Goal: Task Accomplishment & Management: Use online tool/utility

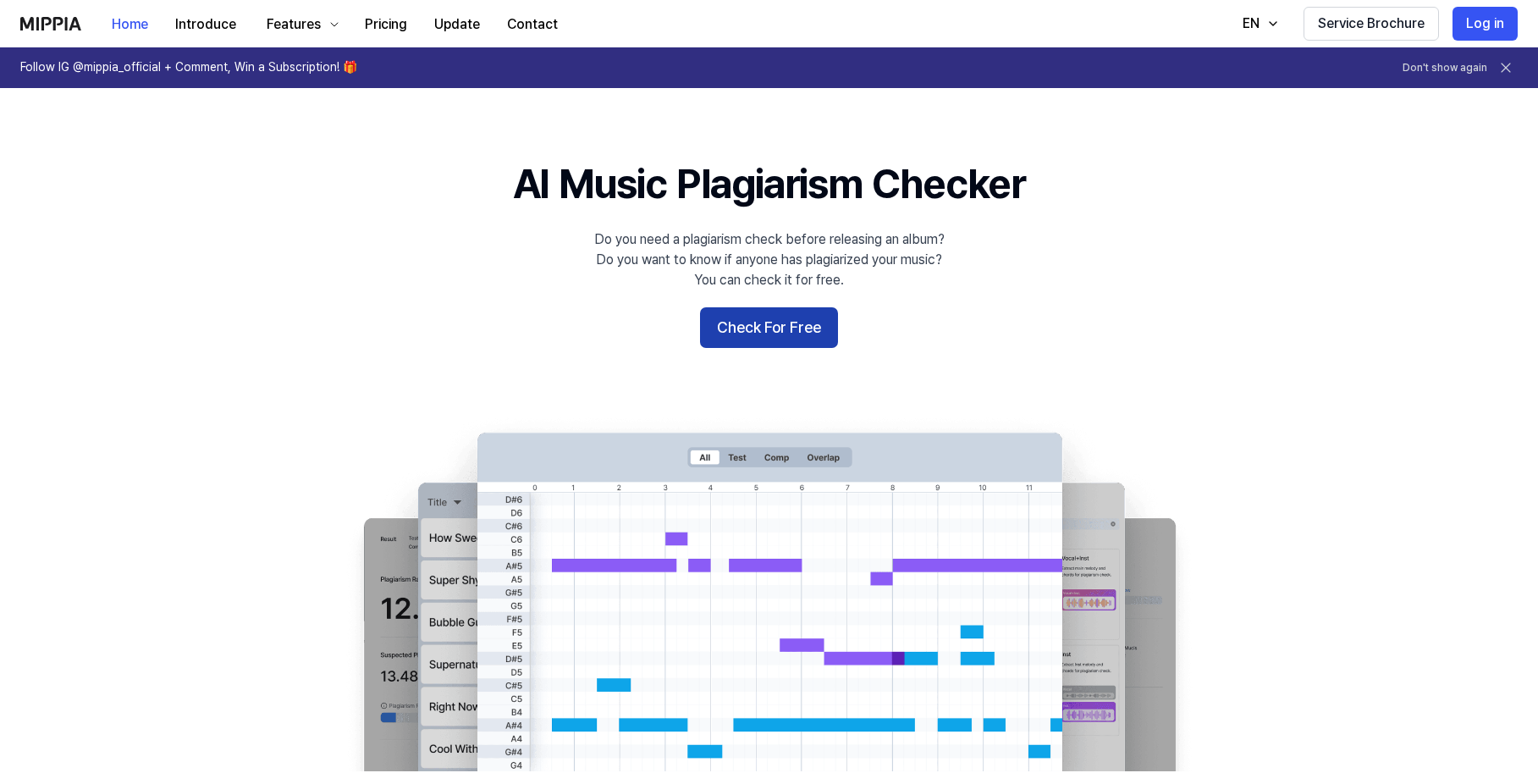
click at [773, 347] on button "Check For Free" at bounding box center [769, 327] width 138 height 41
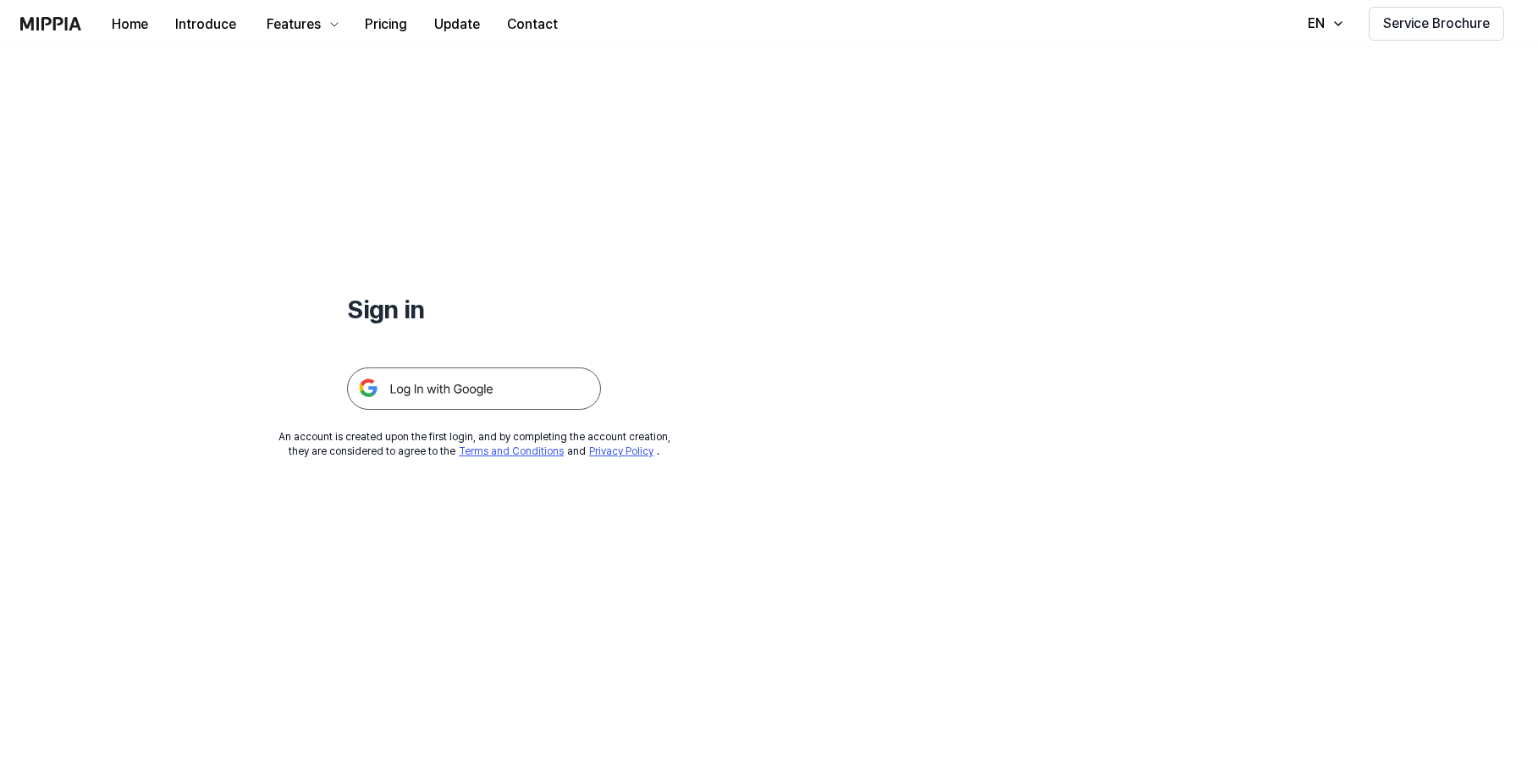
click at [422, 396] on img at bounding box center [474, 389] width 254 height 43
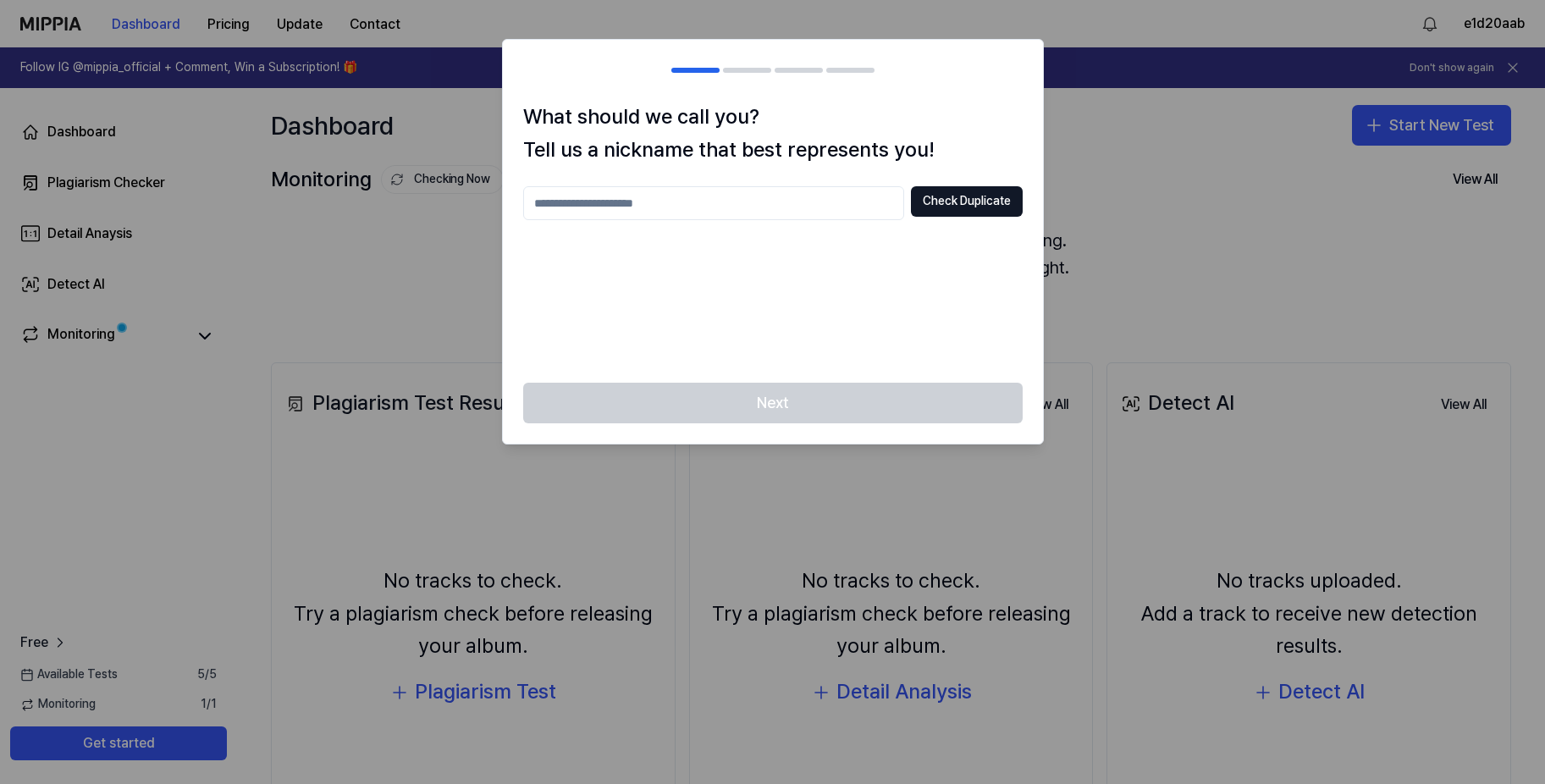
click at [697, 189] on input "text" at bounding box center [714, 203] width 381 height 34
type input "******"
click at [946, 189] on button "Check Duplicate" at bounding box center [967, 201] width 112 height 31
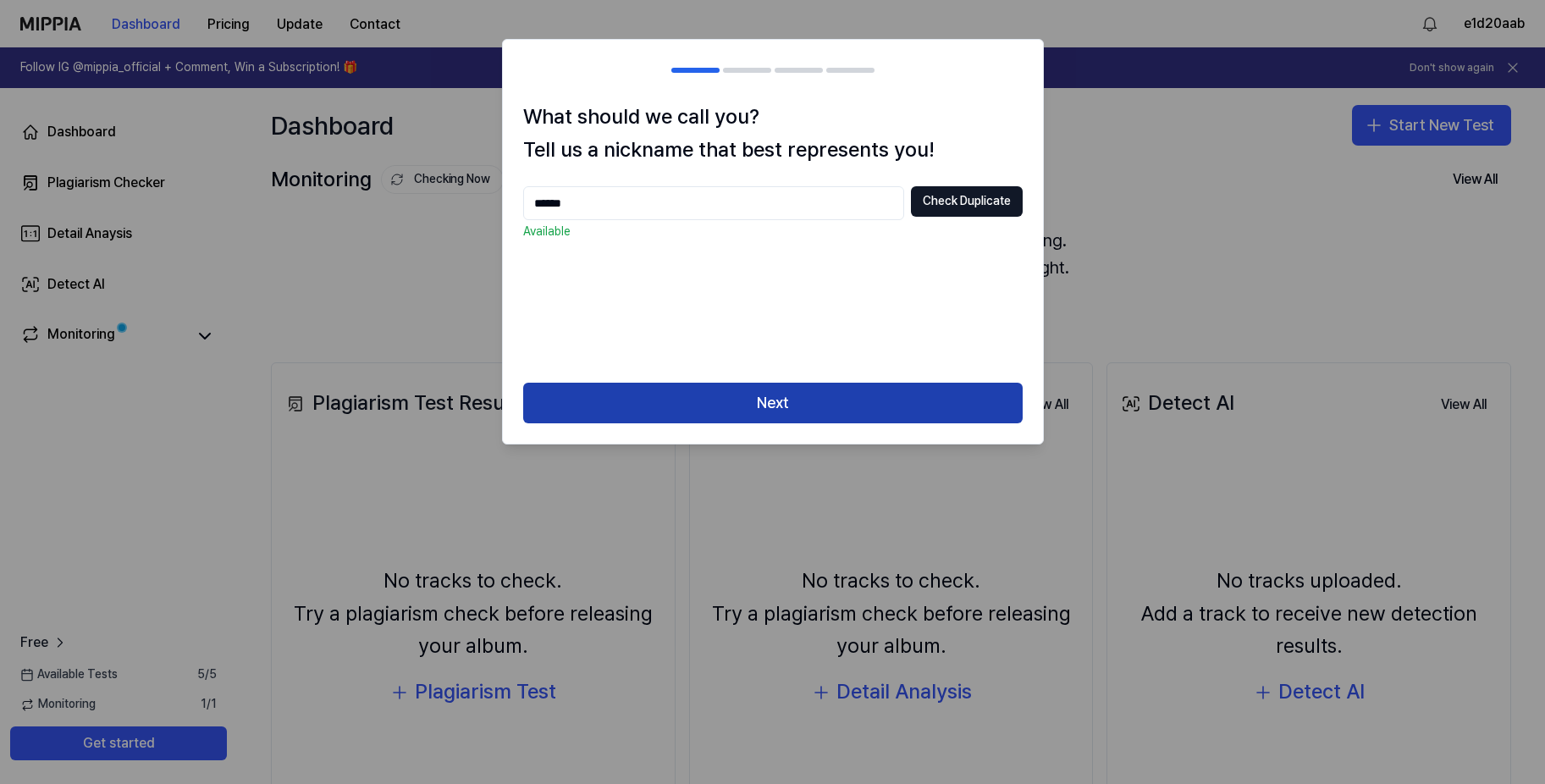
click at [766, 384] on button "Next" at bounding box center [773, 402] width 500 height 41
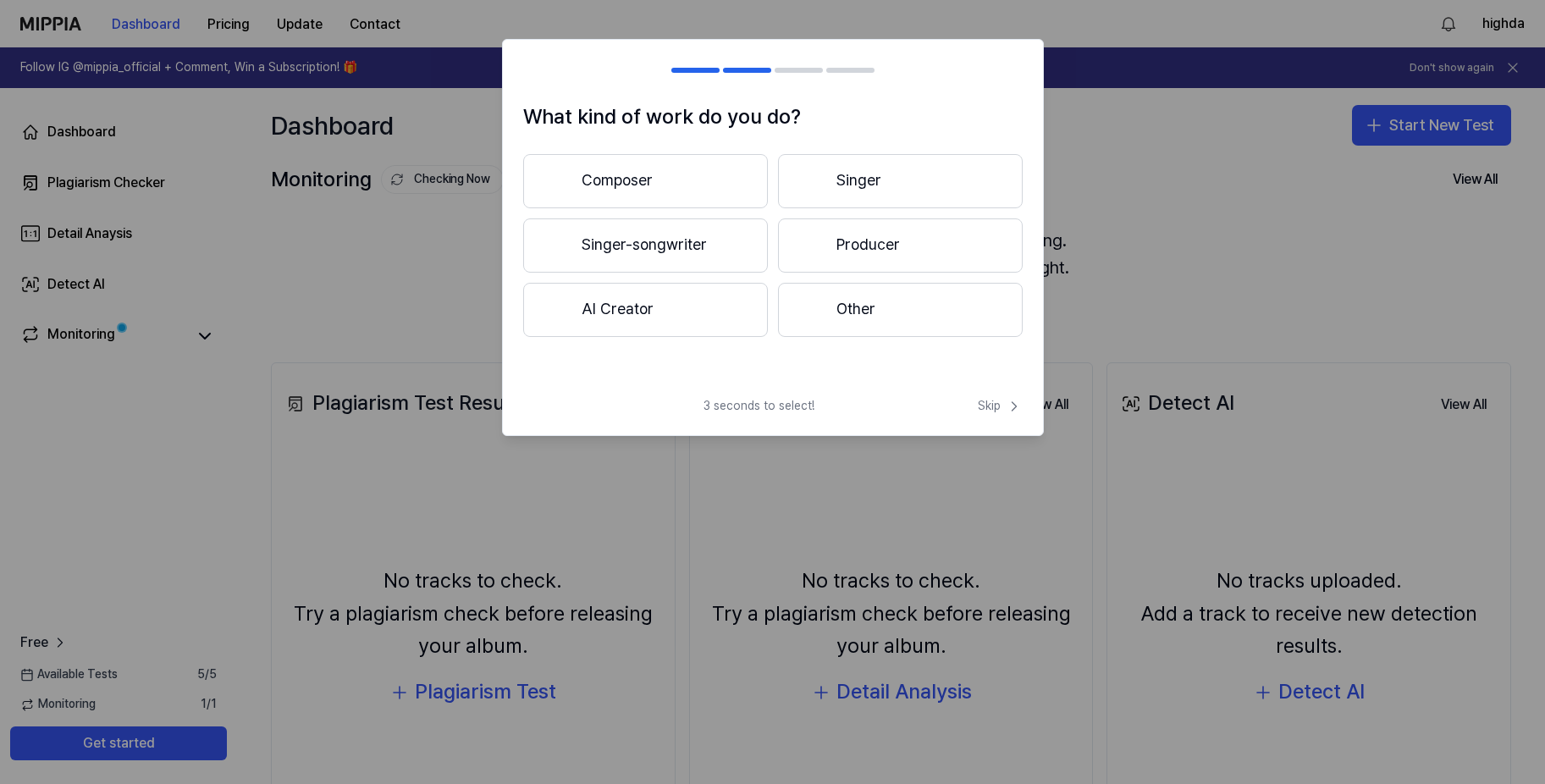
click at [604, 179] on button "Composer" at bounding box center [646, 180] width 245 height 55
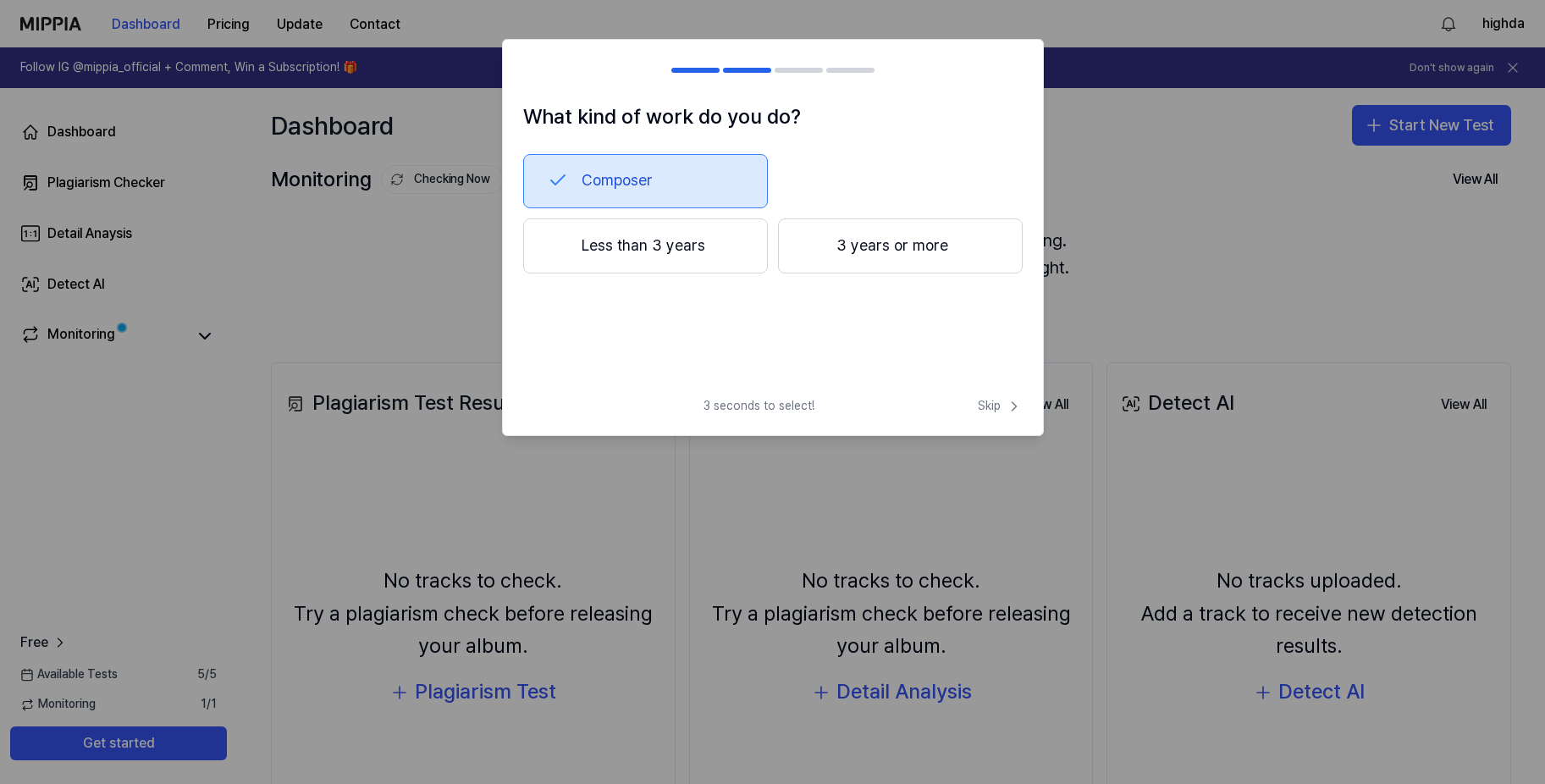
click at [886, 245] on button "3 years or more" at bounding box center [900, 246] width 245 height 56
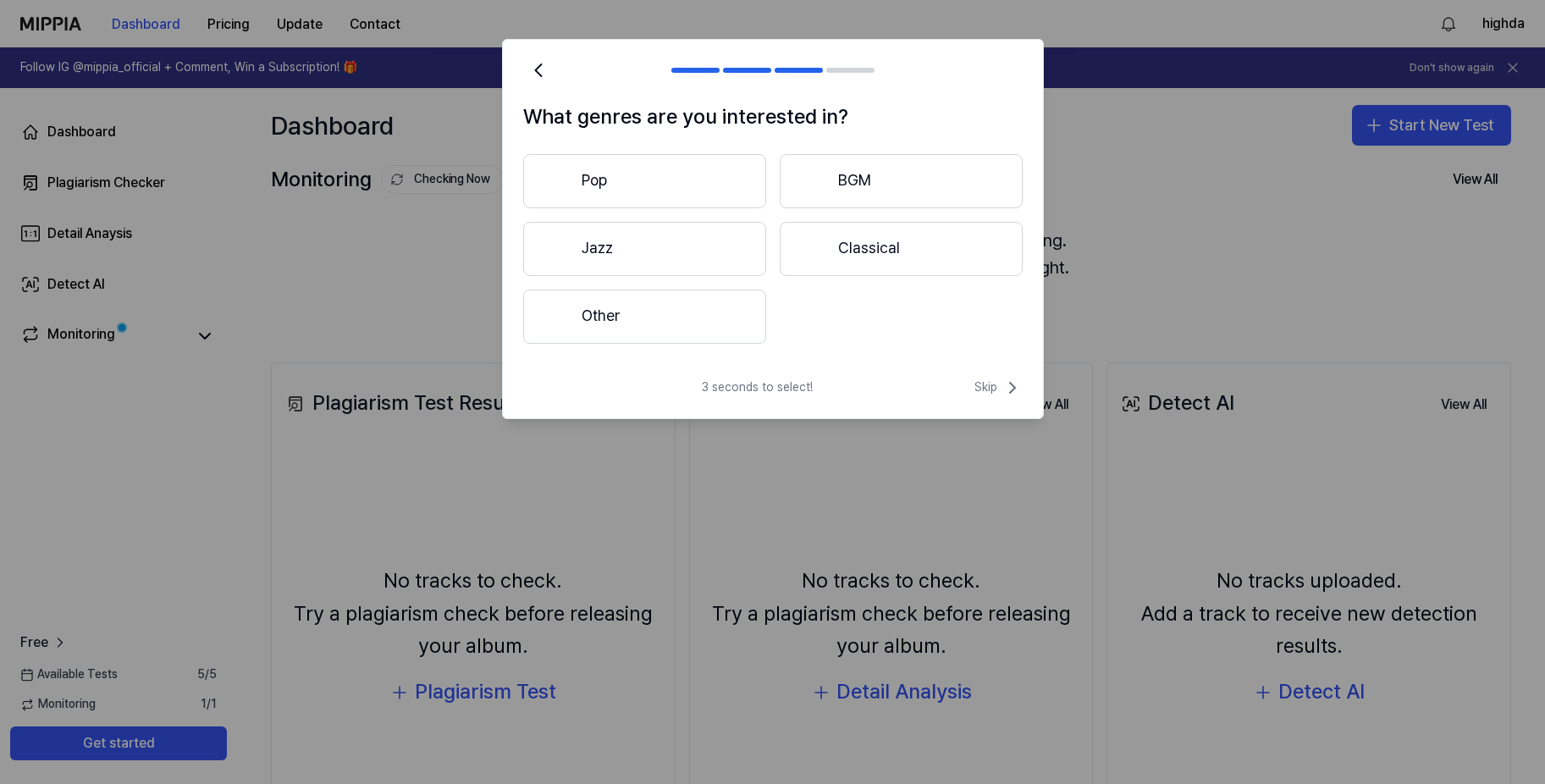
click at [727, 306] on button "Other" at bounding box center [645, 316] width 243 height 55
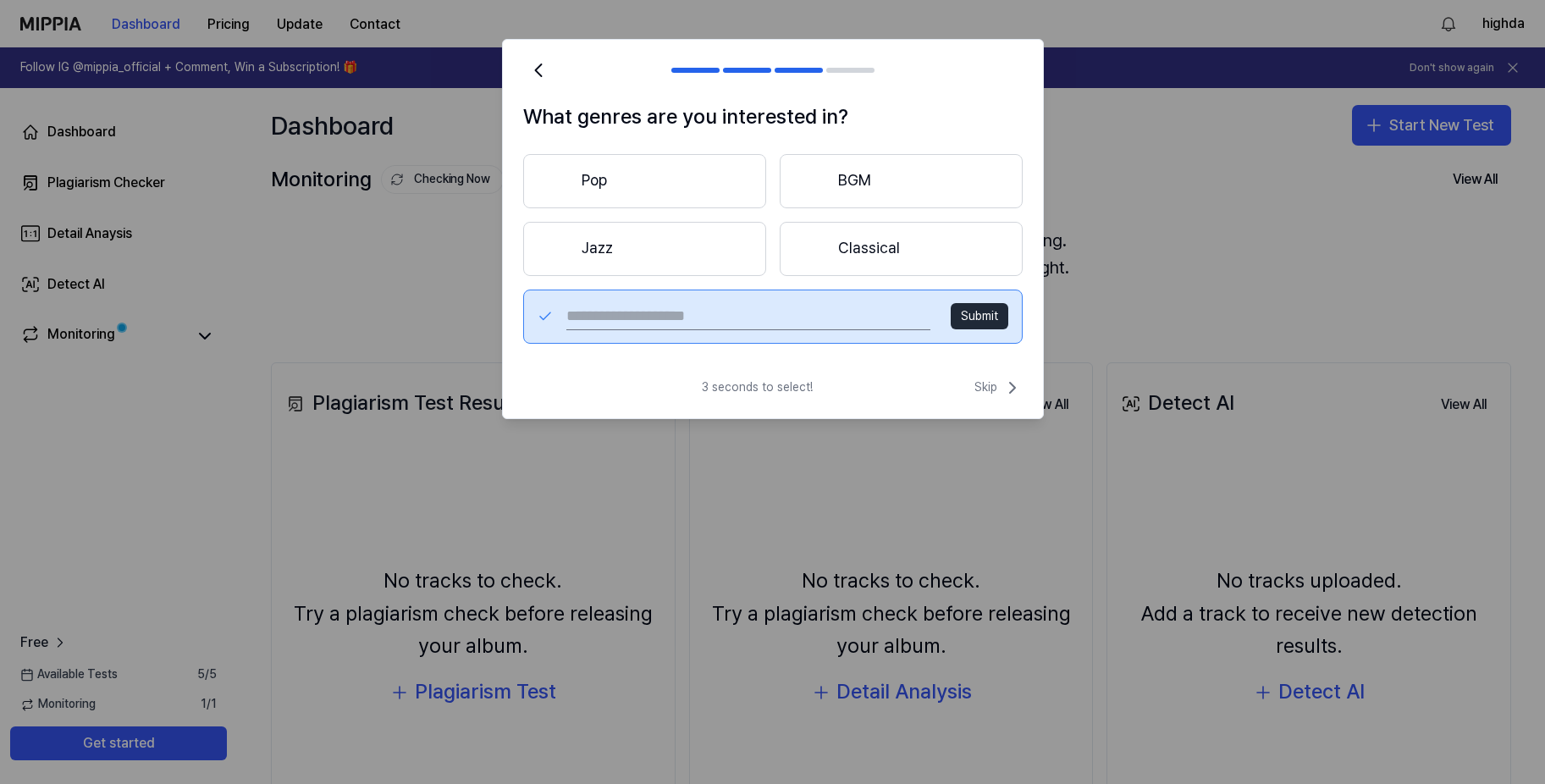
click at [807, 314] on input "text" at bounding box center [748, 316] width 363 height 27
type input "***"
click at [1000, 307] on button "Submit" at bounding box center [980, 316] width 58 height 27
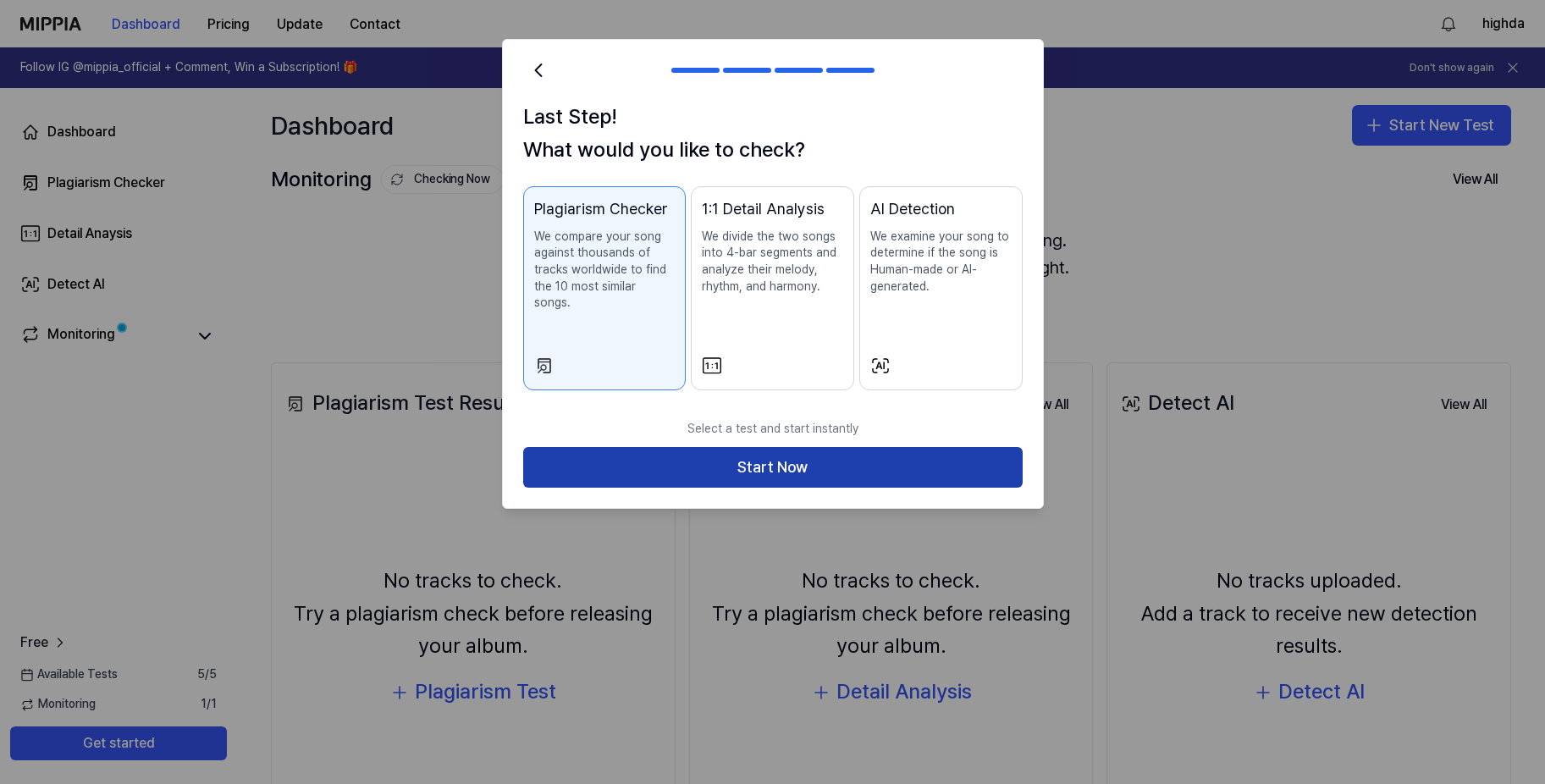
click at [750, 459] on button "Start Now" at bounding box center [773, 467] width 500 height 41
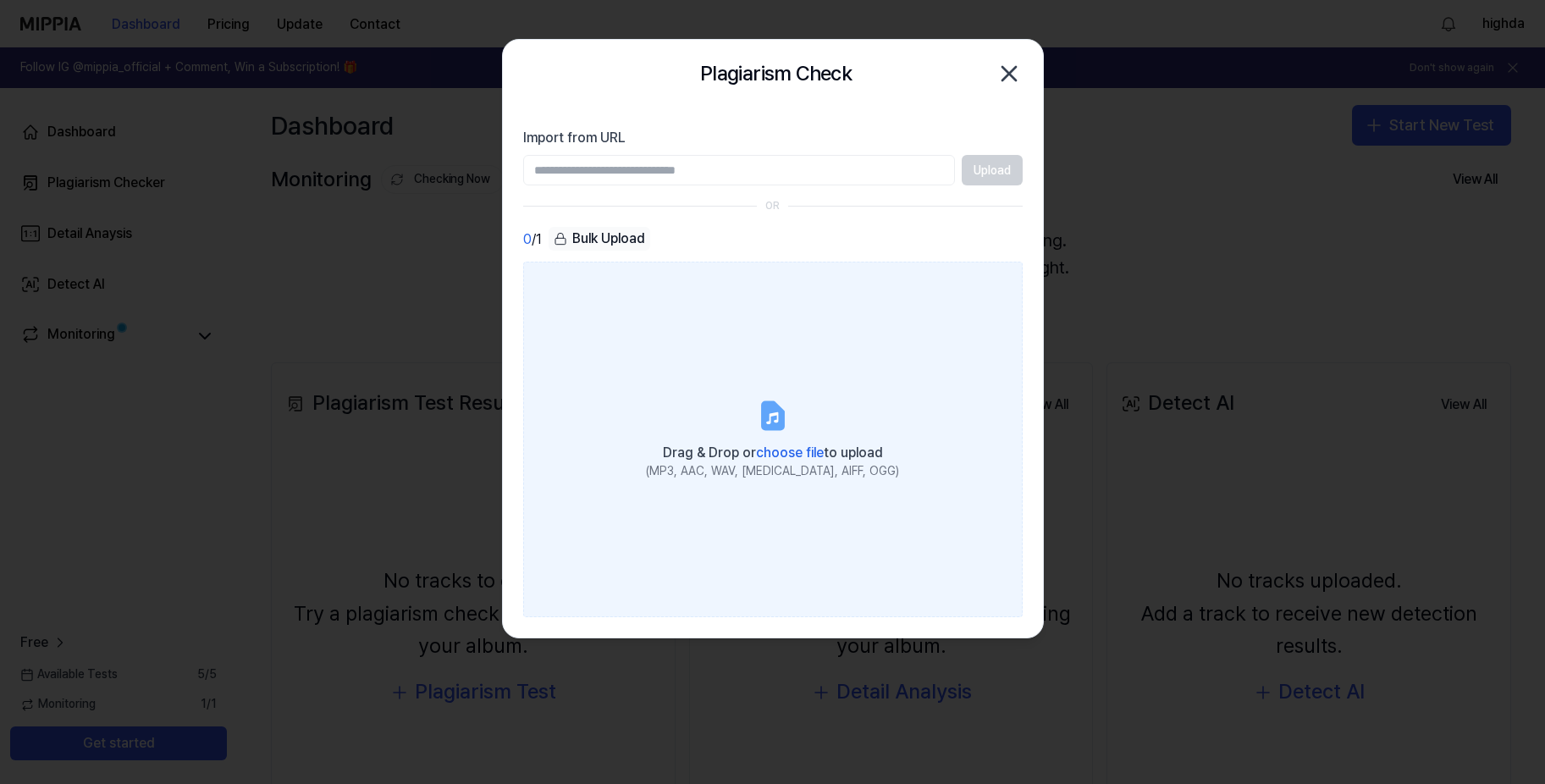
click at [818, 392] on label "Drag & Drop or choose file to upload (MP3, AAC, WAV, FLAC, AIFF, OGG)" at bounding box center [773, 439] width 500 height 356
click at [0, 0] on input "Drag & Drop or choose file to upload (MP3, AAC, WAV, FLAC, AIFF, OGG)" at bounding box center [0, 0] width 0 height 0
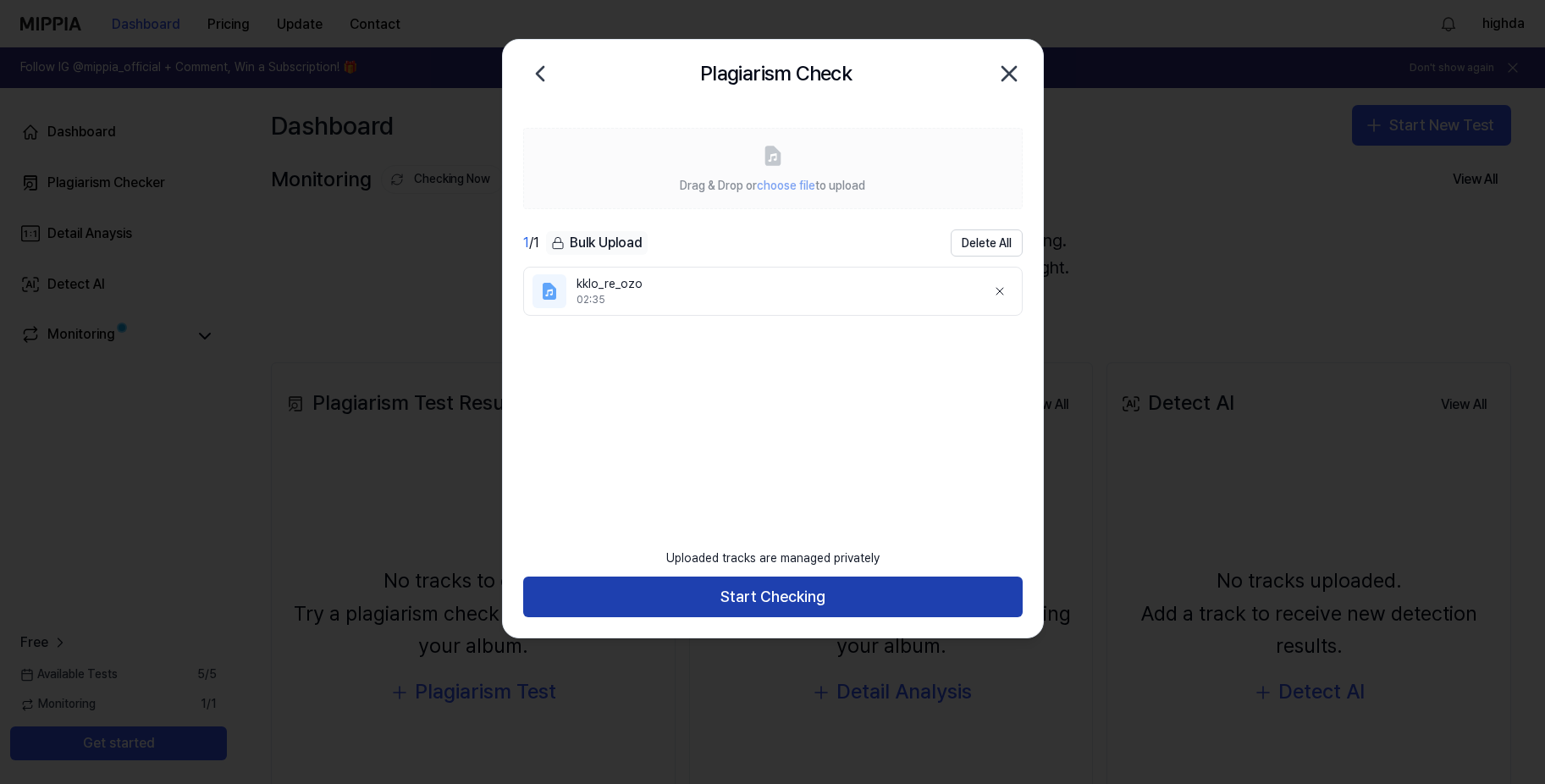
click at [802, 597] on button "Start Checking" at bounding box center [773, 596] width 500 height 41
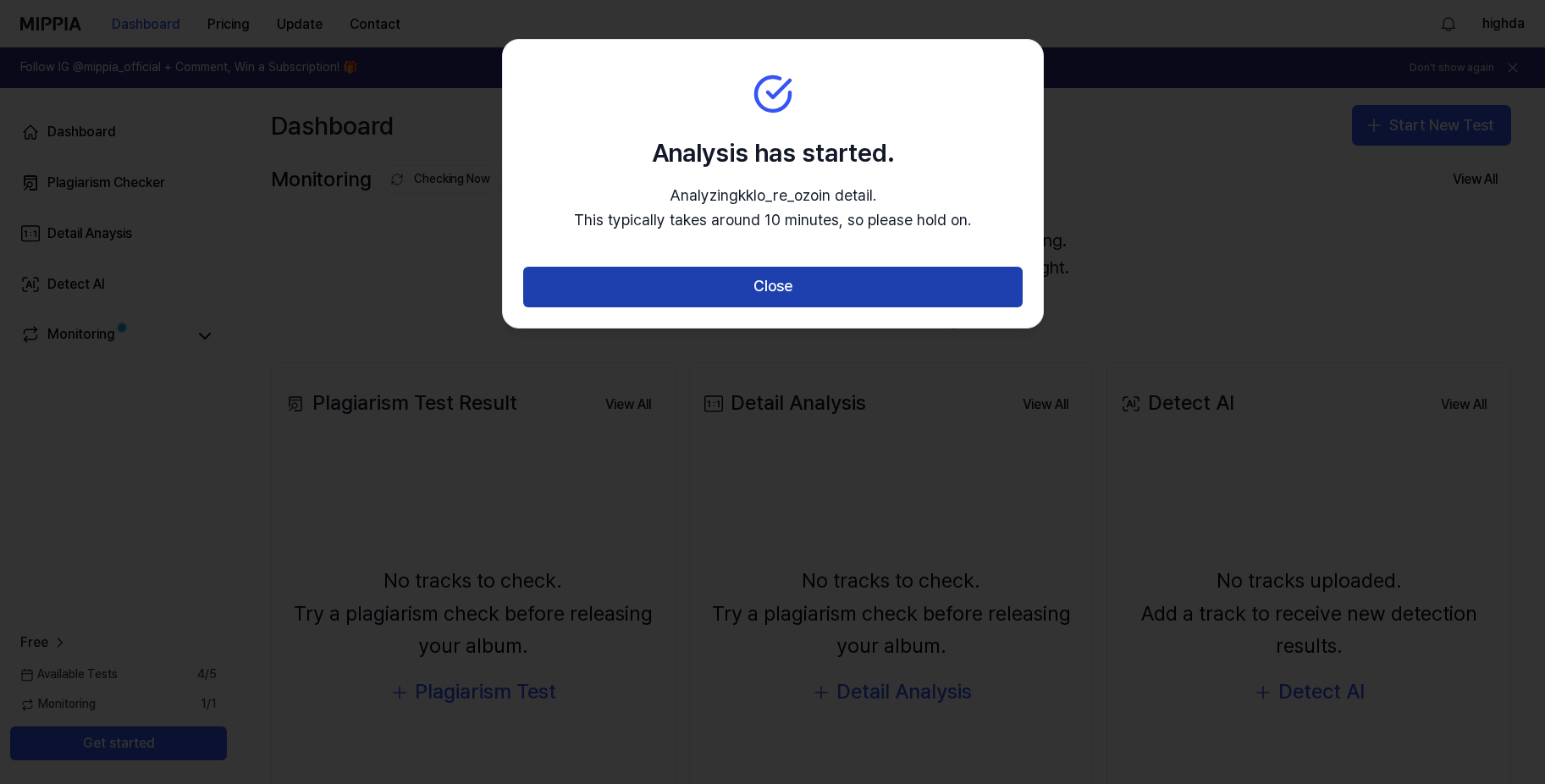
click at [784, 286] on button "Close" at bounding box center [773, 286] width 500 height 41
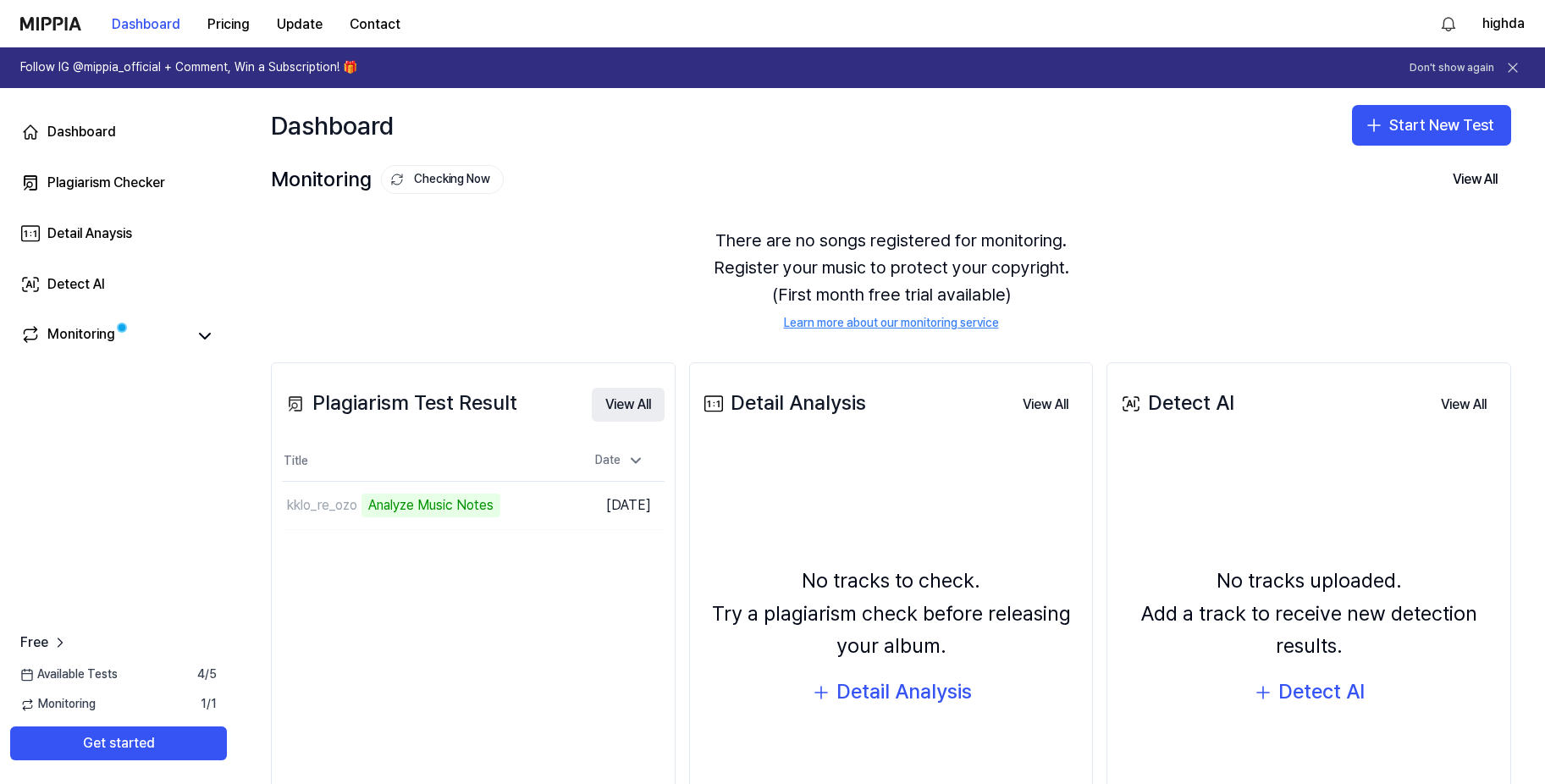
click at [633, 399] on button "View All" at bounding box center [628, 404] width 72 height 34
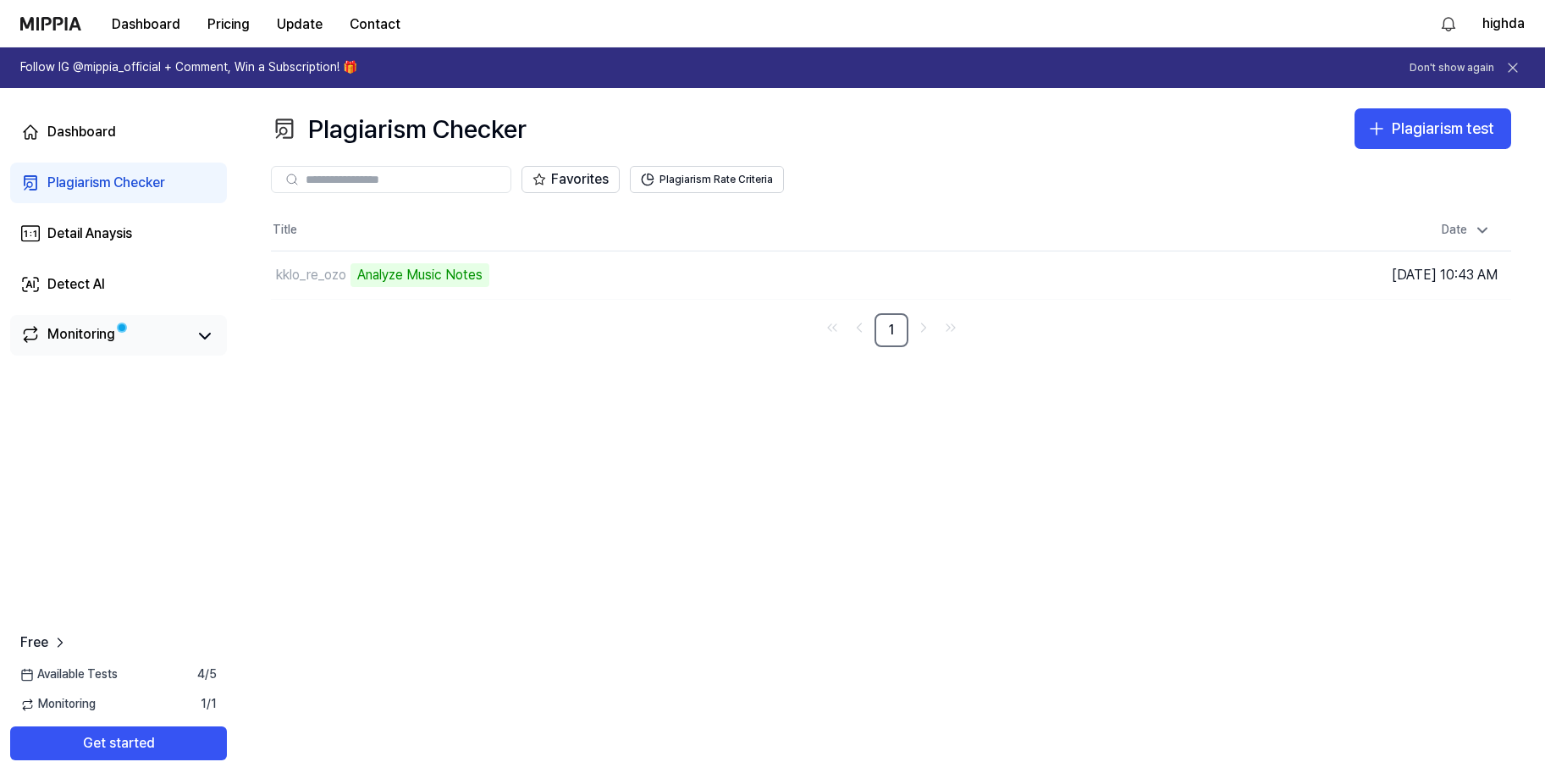
click at [223, 332] on div "Dashboard Plagiarism Checker Detail Anaysis Detect AI Monitoring" at bounding box center [118, 234] width 237 height 291
click at [219, 332] on div "Monitoring" at bounding box center [118, 335] width 217 height 41
click at [205, 342] on icon at bounding box center [204, 336] width 20 height 20
click at [526, 269] on div "kklo_re_ozo Analyze Music Notes" at bounding box center [649, 276] width 757 height 48
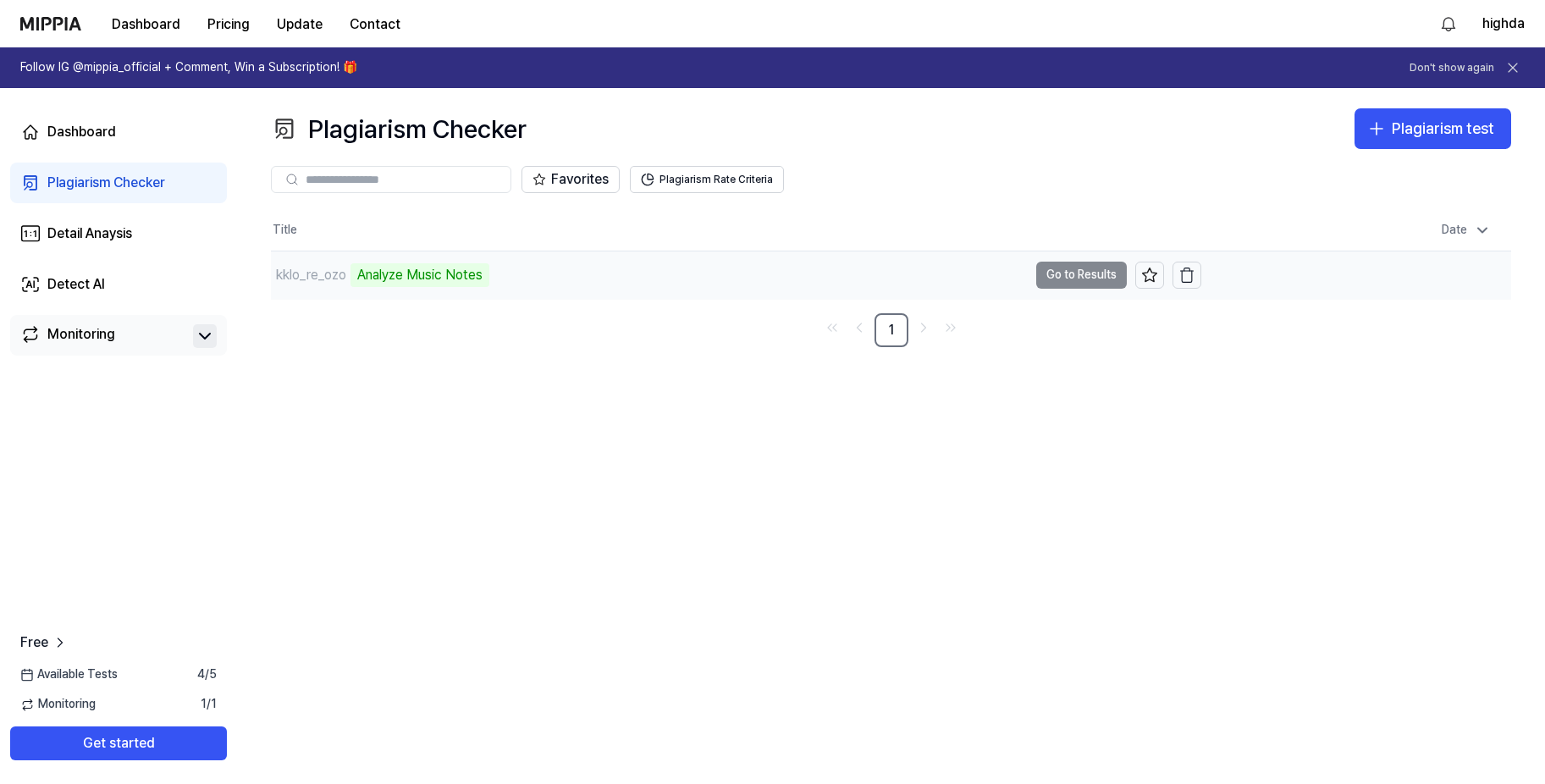
click at [1065, 270] on td "kklo_re_ozo Analyze Music Notes Go to Results" at bounding box center [736, 276] width 930 height 48
click at [1063, 271] on td "kklo_re_ozo Analyze Music Notes Go to Results" at bounding box center [736, 276] width 930 height 48
click at [443, 293] on div "kklo_re_ozo Analyze Music Notes" at bounding box center [649, 276] width 757 height 48
click at [457, 350] on div "Plagiarism Checker Plagiarism test Plagiarism Checker Detail Analysis Detect AI…" at bounding box center [891, 436] width 1308 height 696
click at [501, 392] on div "Plagiarism Checker Plagiarism test Plagiarism Checker Detail Analysis Detect AI…" at bounding box center [891, 436] width 1308 height 696
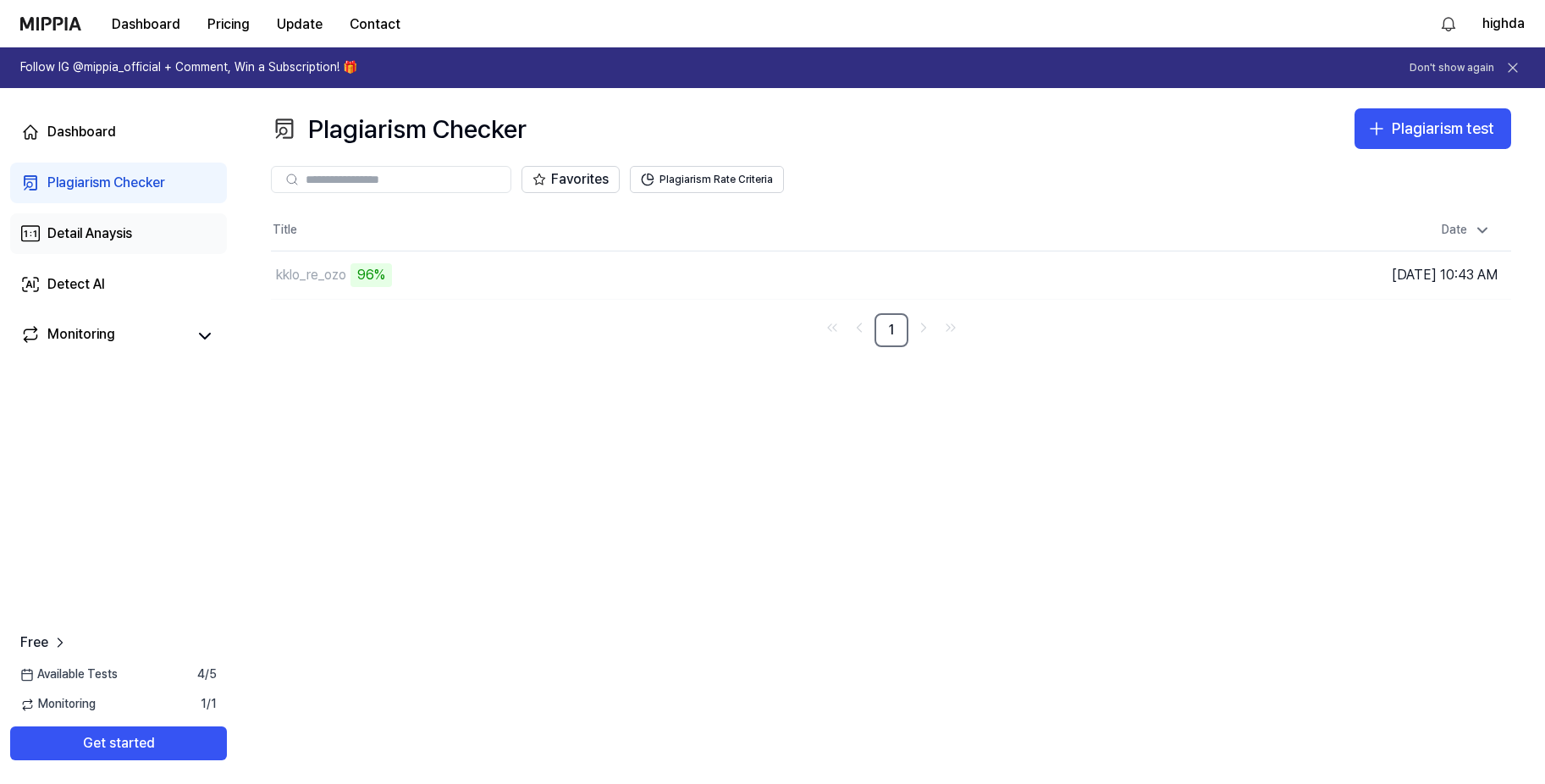
click at [90, 224] on div "Detail Anaysis" at bounding box center [89, 233] width 84 height 20
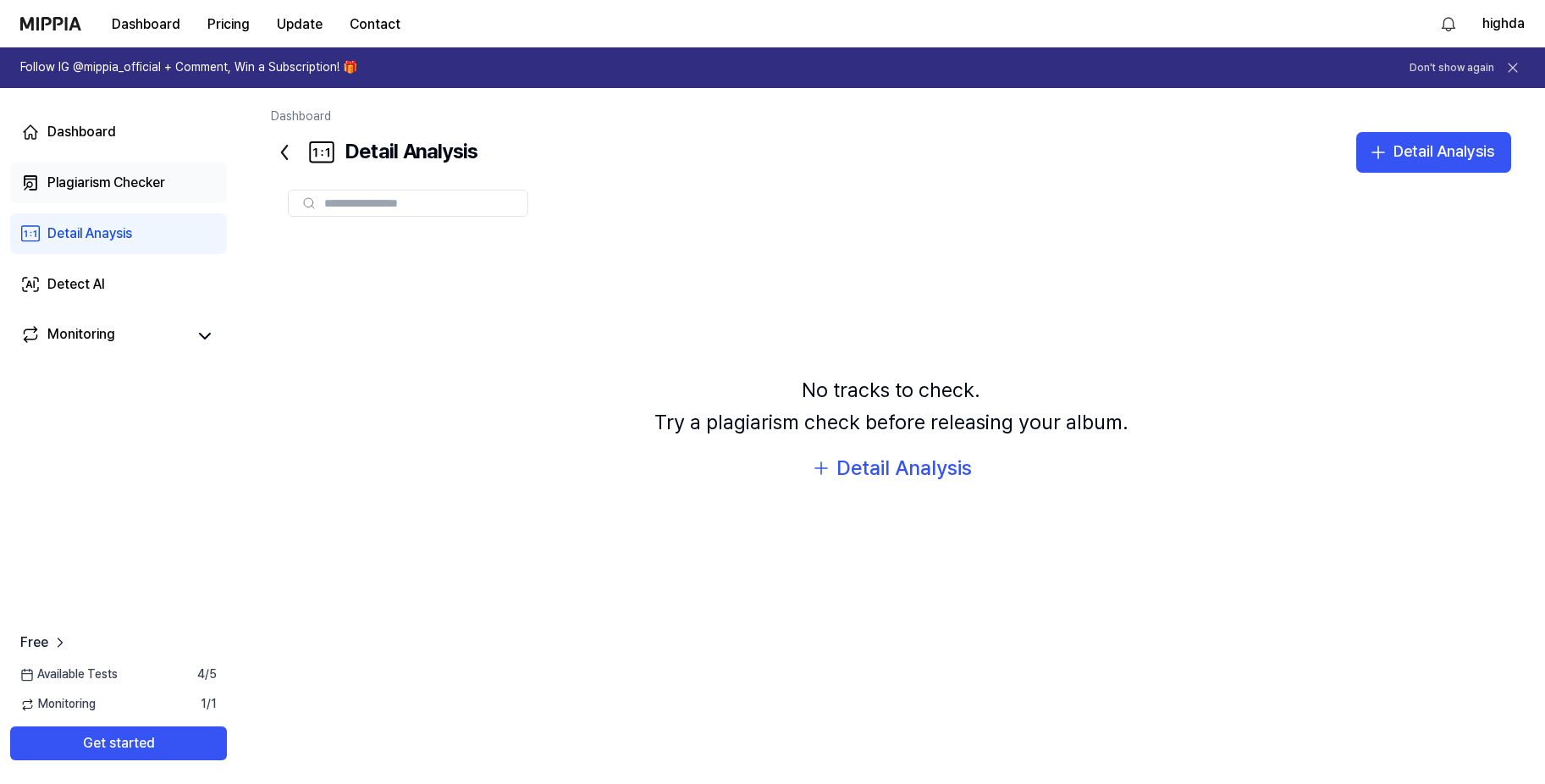
click at [122, 182] on div "Plagiarism Checker" at bounding box center [106, 182] width 118 height 20
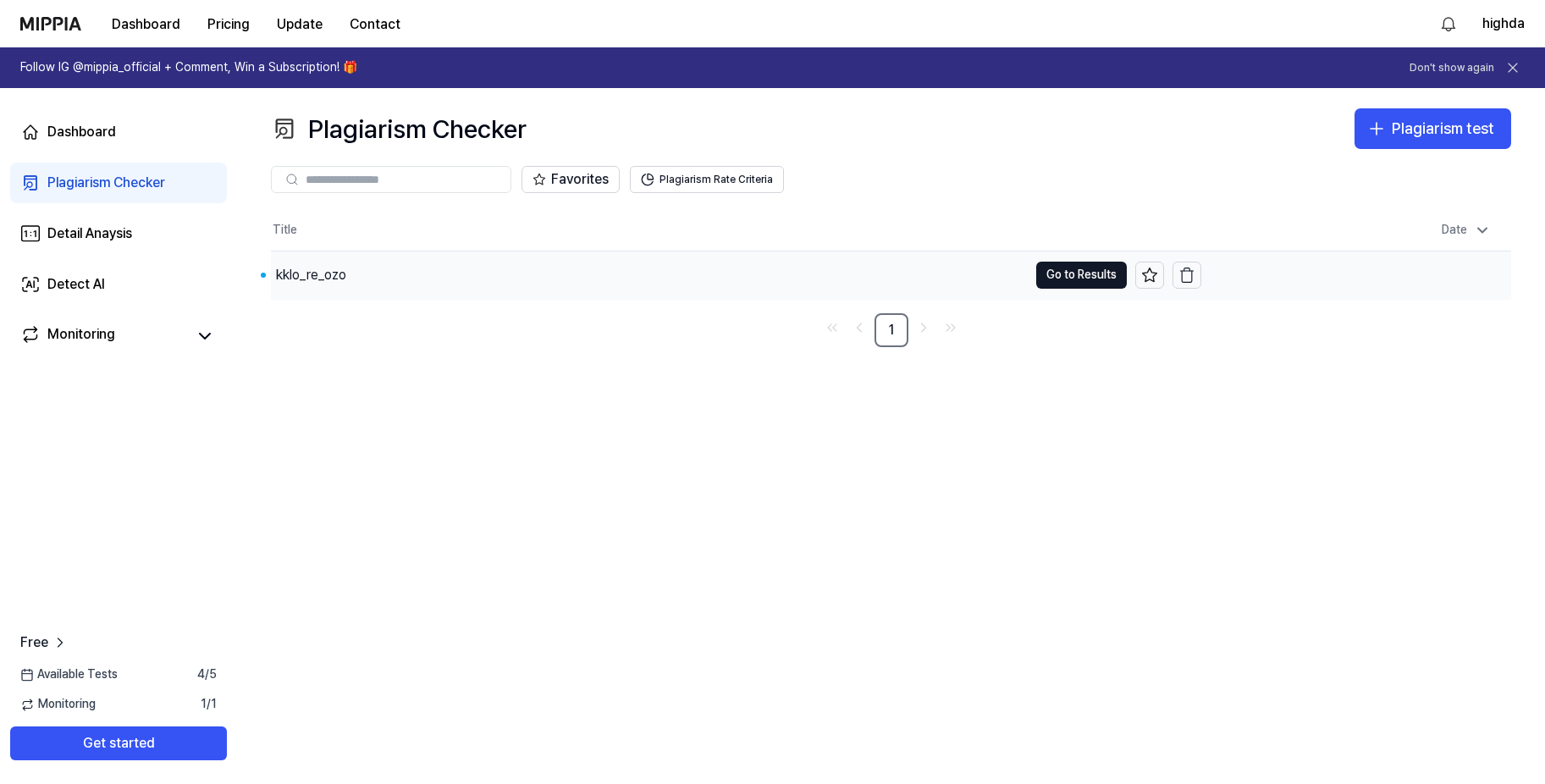
click at [395, 282] on div "kklo_re_ozo" at bounding box center [649, 276] width 757 height 48
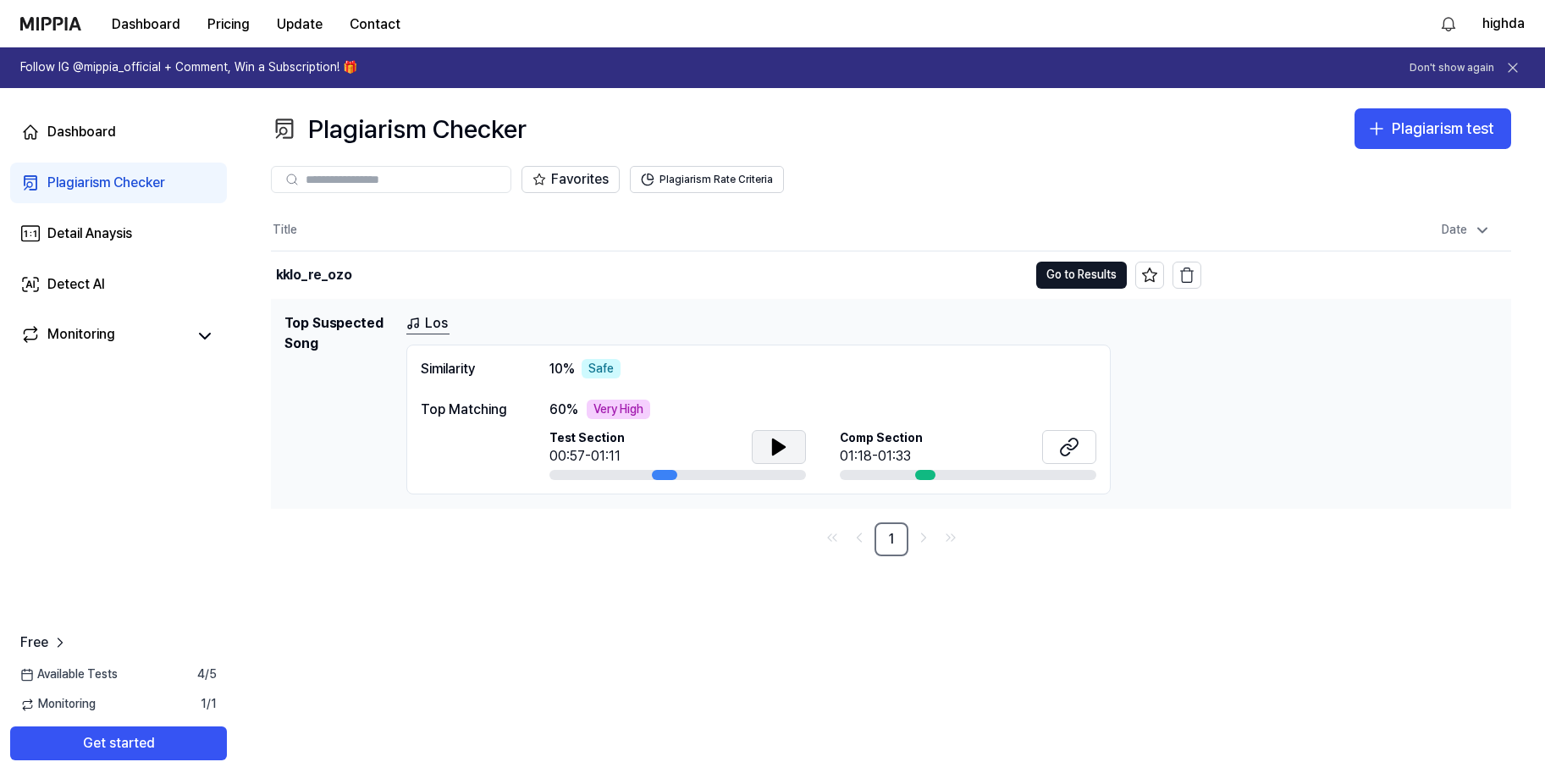
click at [784, 448] on icon at bounding box center [778, 447] width 20 height 20
drag, startPoint x: 677, startPoint y: 477, endPoint x: 708, endPoint y: 479, distance: 31.1
click at [708, 479] on div at bounding box center [677, 475] width 257 height 10
drag, startPoint x: 711, startPoint y: 477, endPoint x: 757, endPoint y: 465, distance: 47.5
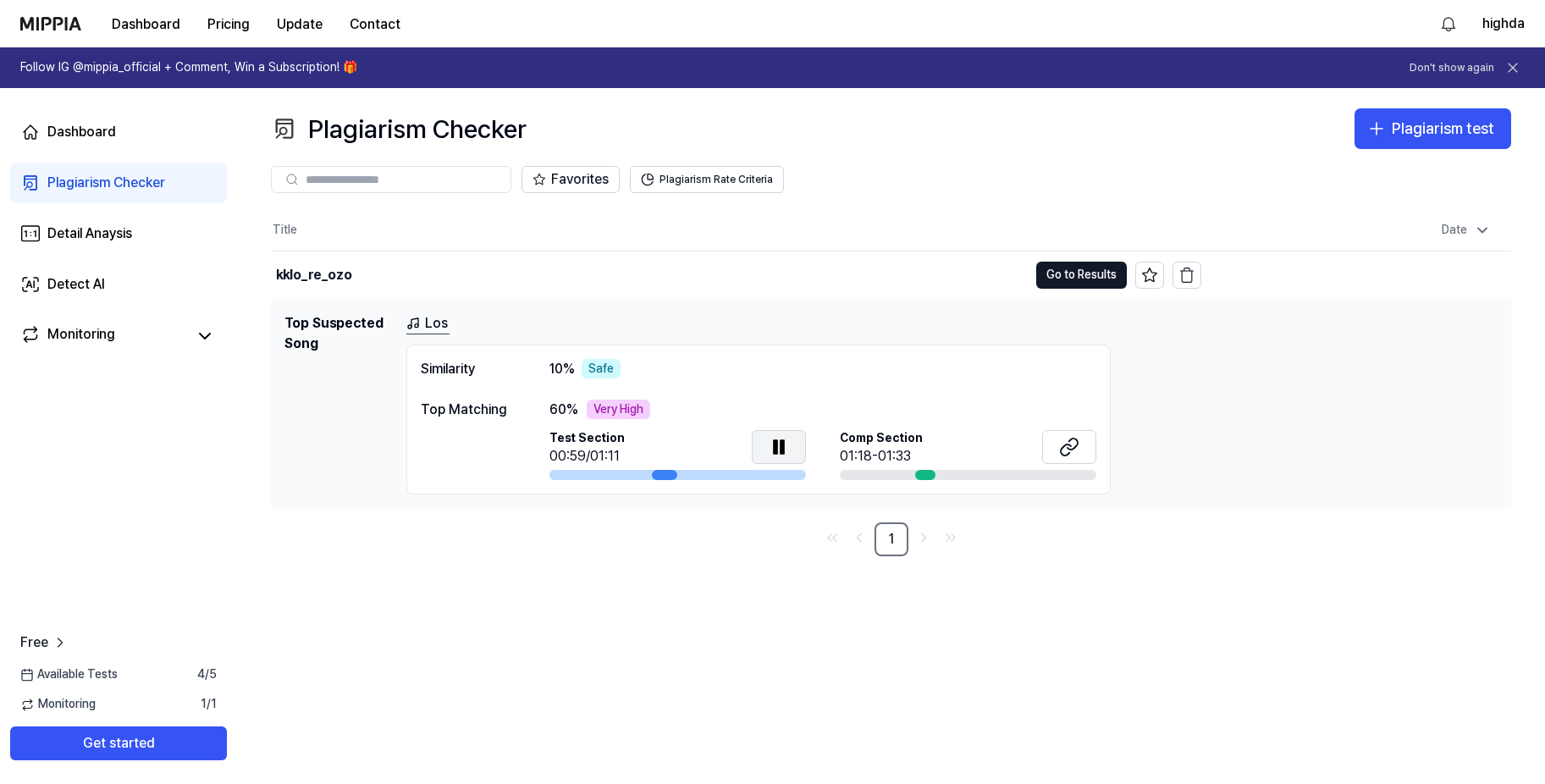
click at [712, 477] on div at bounding box center [677, 475] width 257 height 10
click at [774, 438] on icon at bounding box center [778, 447] width 20 height 20
drag, startPoint x: 920, startPoint y: 472, endPoint x: 928, endPoint y: 477, distance: 9.4
click at [921, 472] on div at bounding box center [925, 475] width 20 height 10
click at [1036, 460] on div "Comp Section 01:18-01:33" at bounding box center [968, 449] width 257 height 38
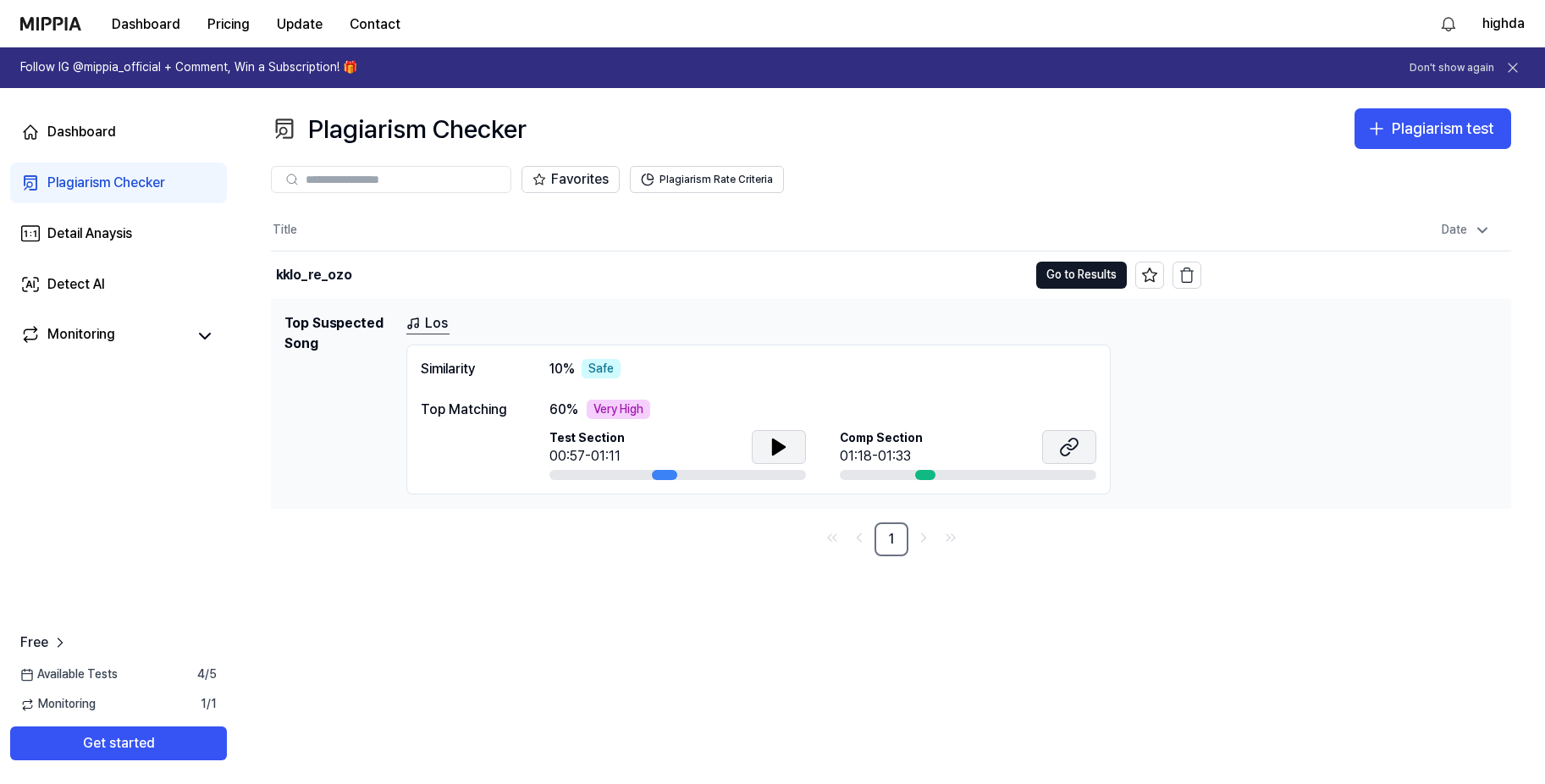
click at [1047, 451] on button at bounding box center [1069, 447] width 55 height 34
click at [1188, 401] on div "Los Similarity 10 % Safe Top Matching 60 % Very High Test Section 00:57-01:11 C…" at bounding box center [952, 404] width 1091 height 182
drag, startPoint x: 931, startPoint y: 478, endPoint x: 945, endPoint y: 529, distance: 52.9
click at [946, 511] on div "Title Date kklo_re_ozo Go to Results [DATE] 10:43 AM Top Suspected Song Los Sim…" at bounding box center [891, 383] width 1241 height 346
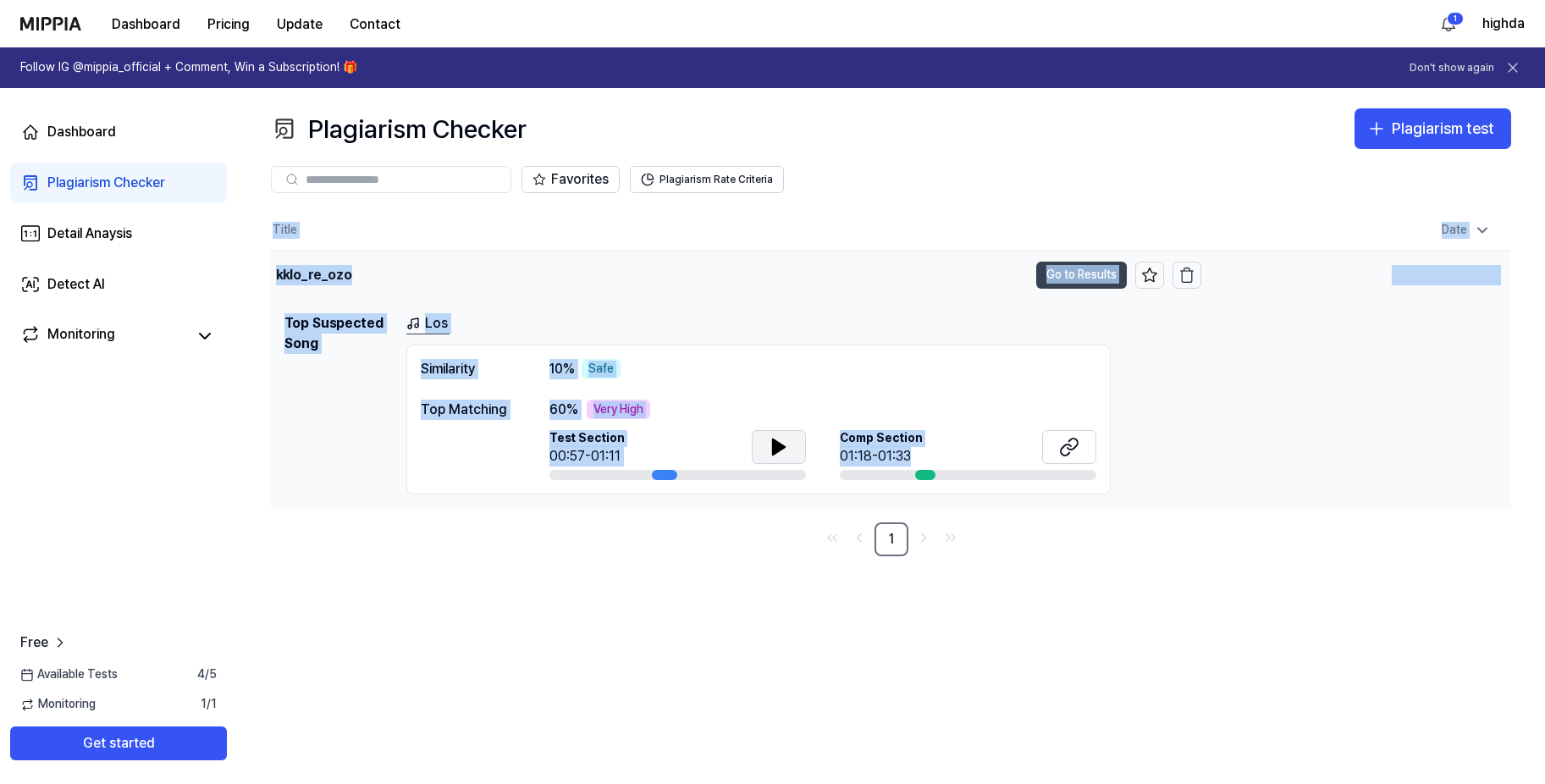
click at [1067, 270] on button "Go to Results" at bounding box center [1081, 275] width 90 height 27
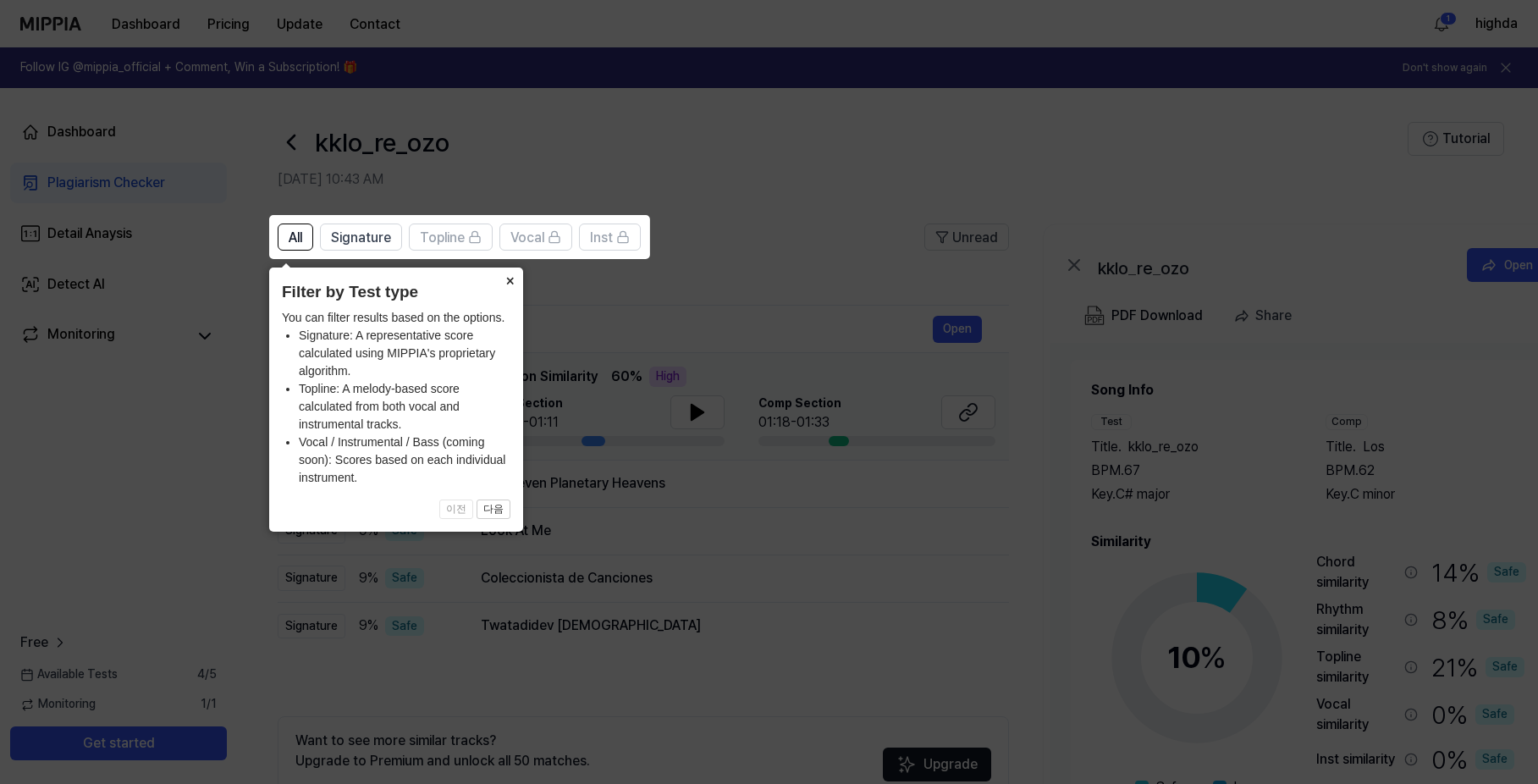
click at [502, 283] on button "×" at bounding box center [509, 280] width 27 height 24
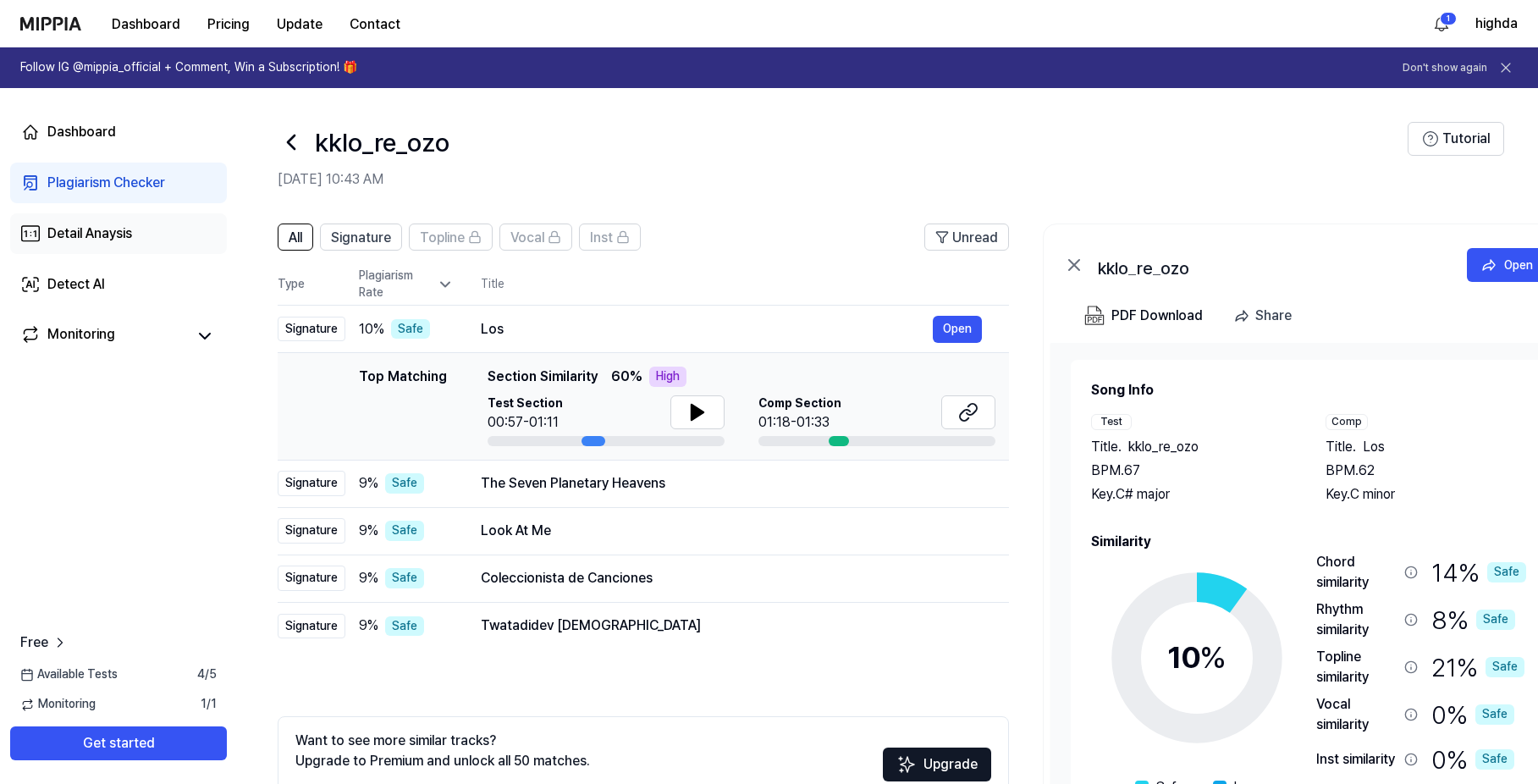
click at [121, 229] on div "Detail Anaysis" at bounding box center [89, 233] width 84 height 20
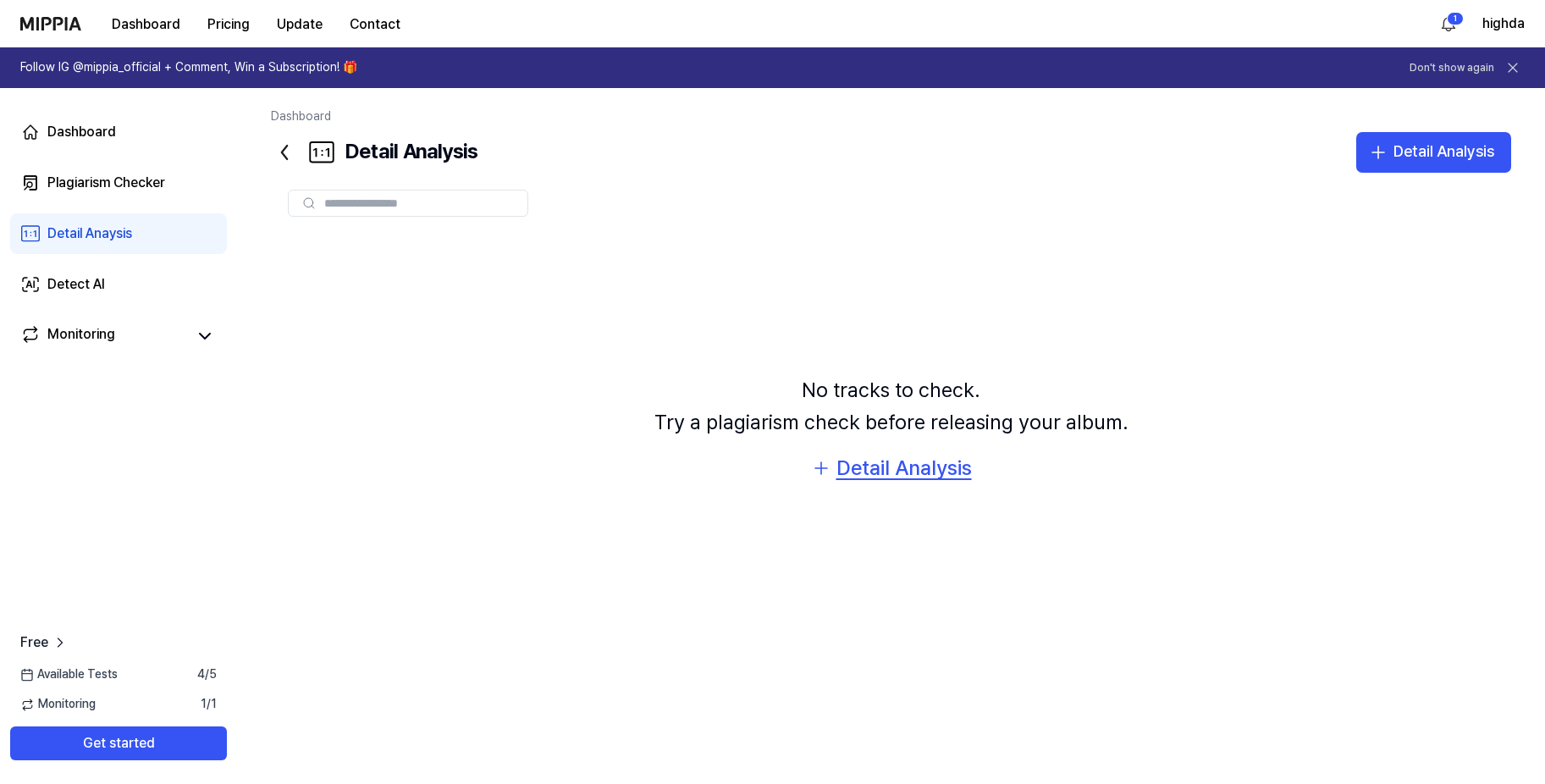
click at [880, 470] on div "Detail Analysis" at bounding box center [904, 468] width 136 height 32
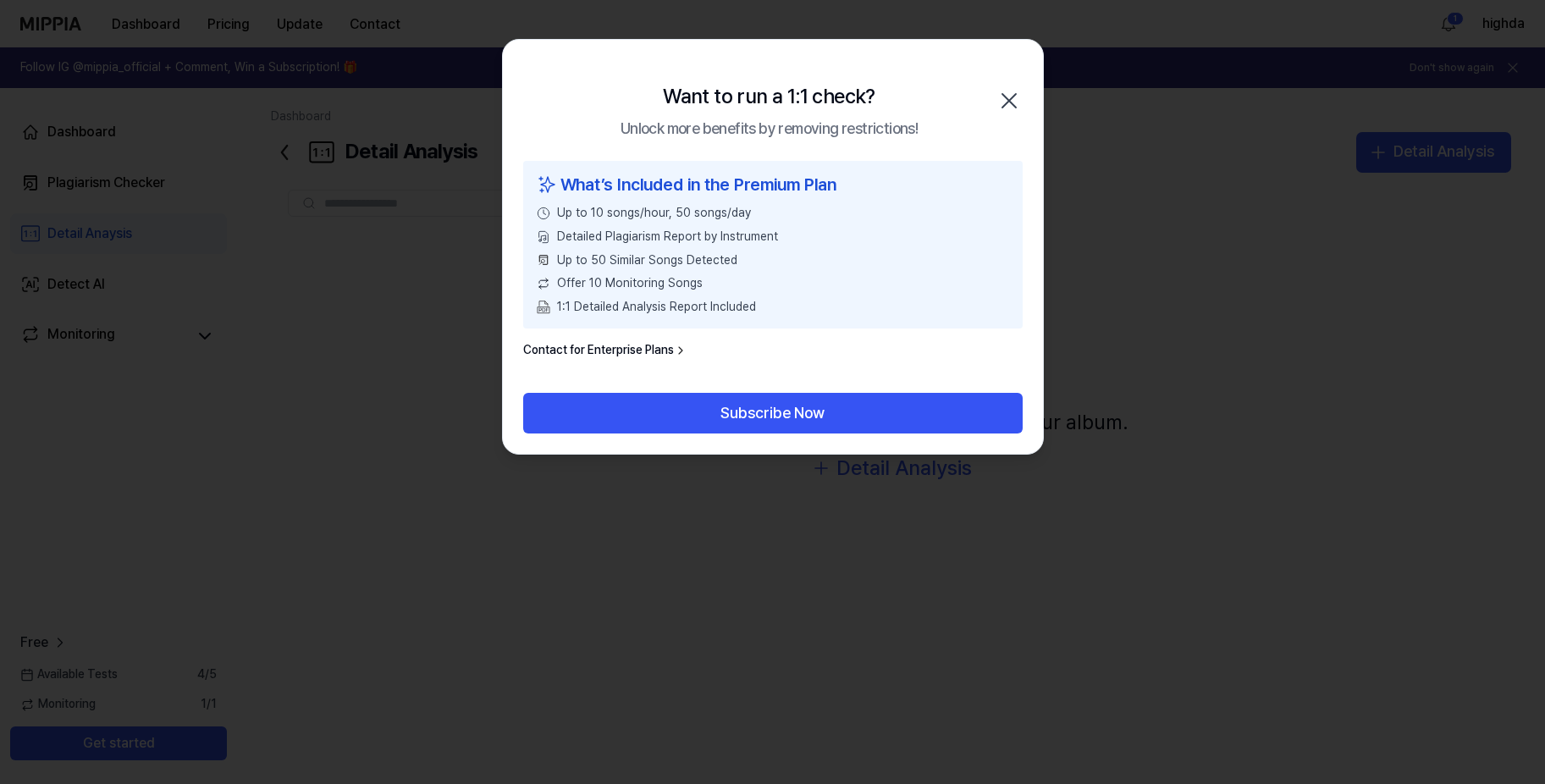
click at [1002, 95] on icon "button" at bounding box center [1009, 100] width 27 height 27
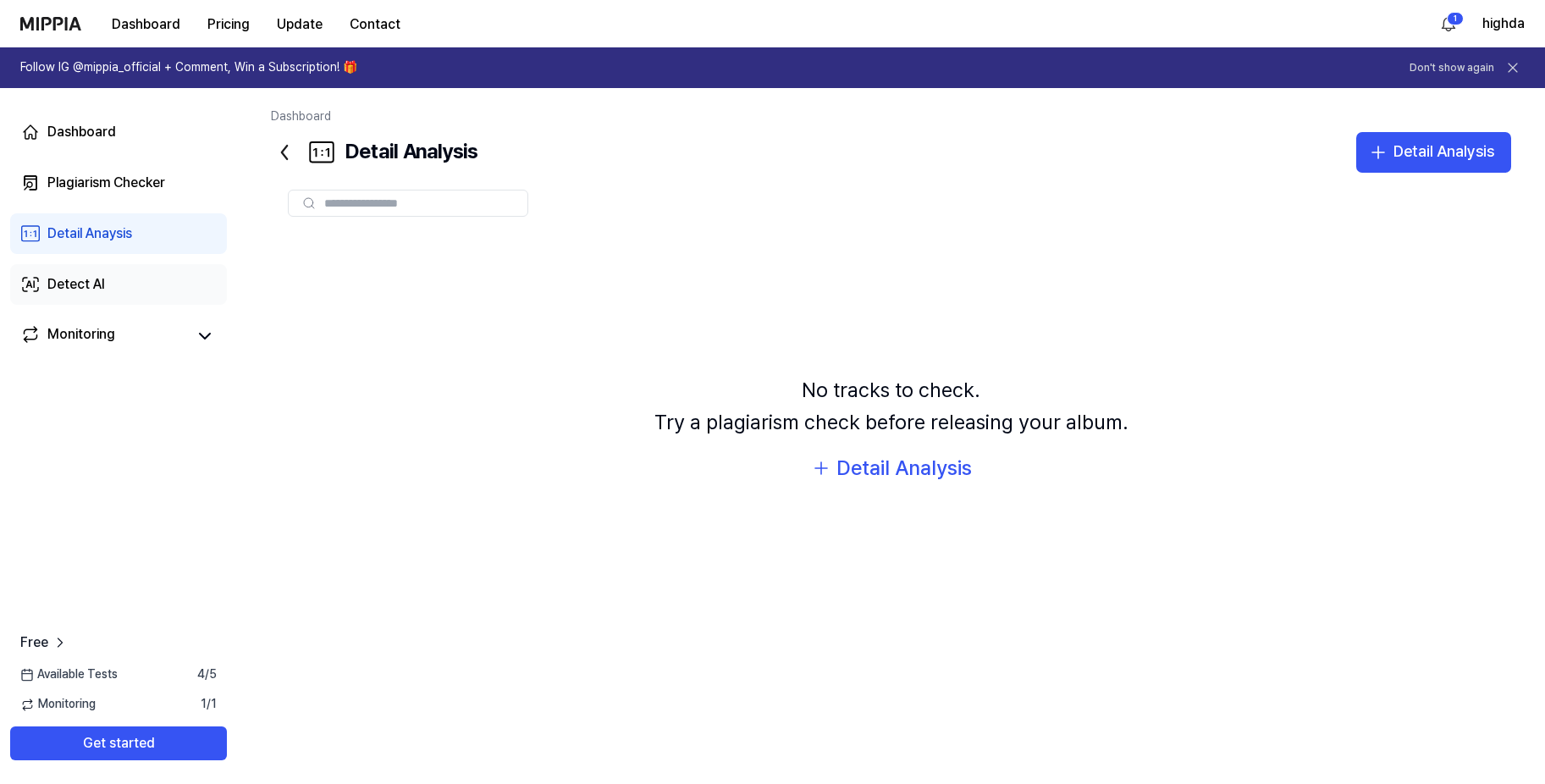
click at [137, 285] on link "Detect AI" at bounding box center [118, 283] width 217 height 41
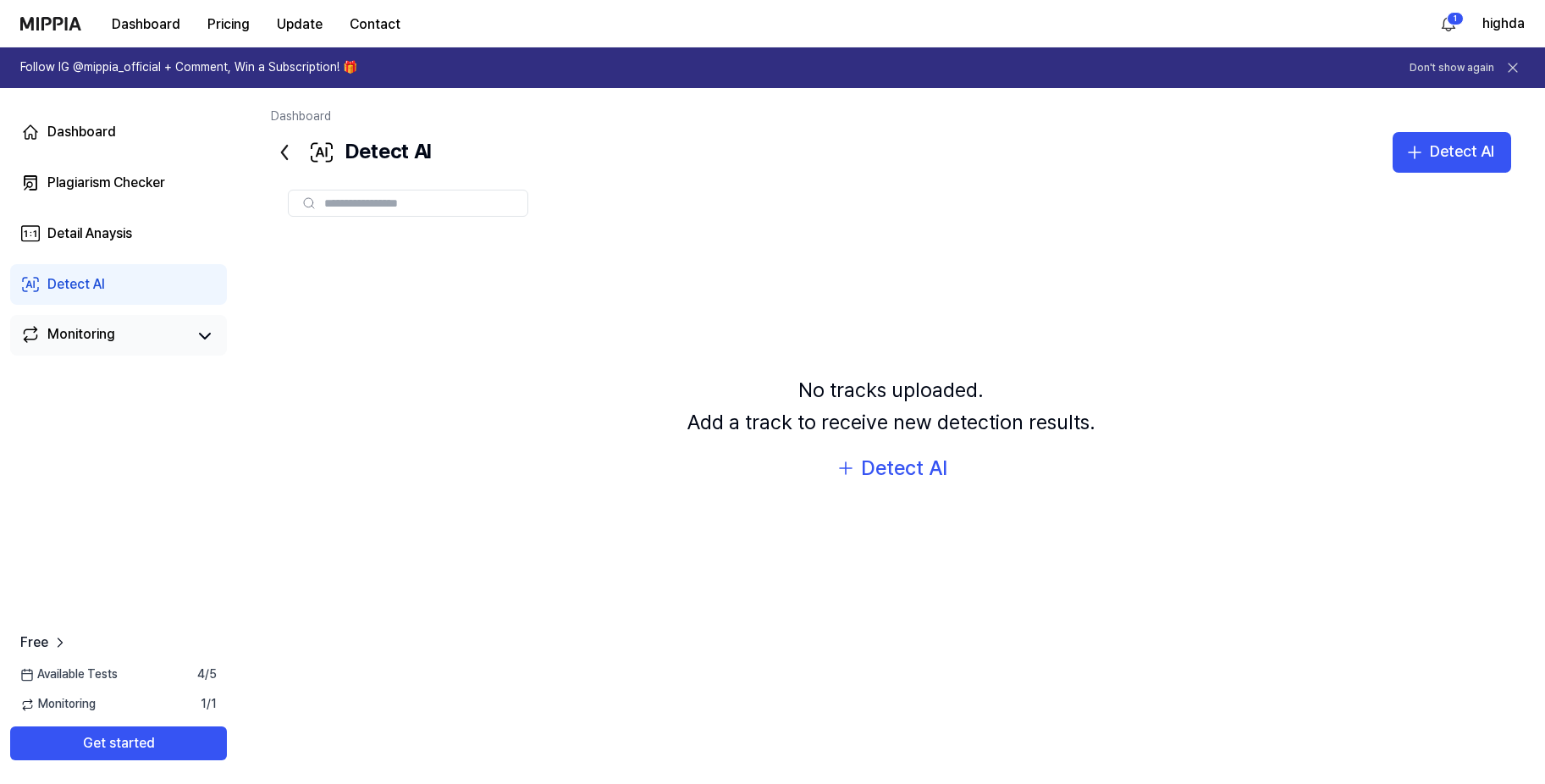
click at [167, 328] on link "Monitoring" at bounding box center [102, 336] width 166 height 24
click at [197, 338] on icon at bounding box center [204, 336] width 20 height 20
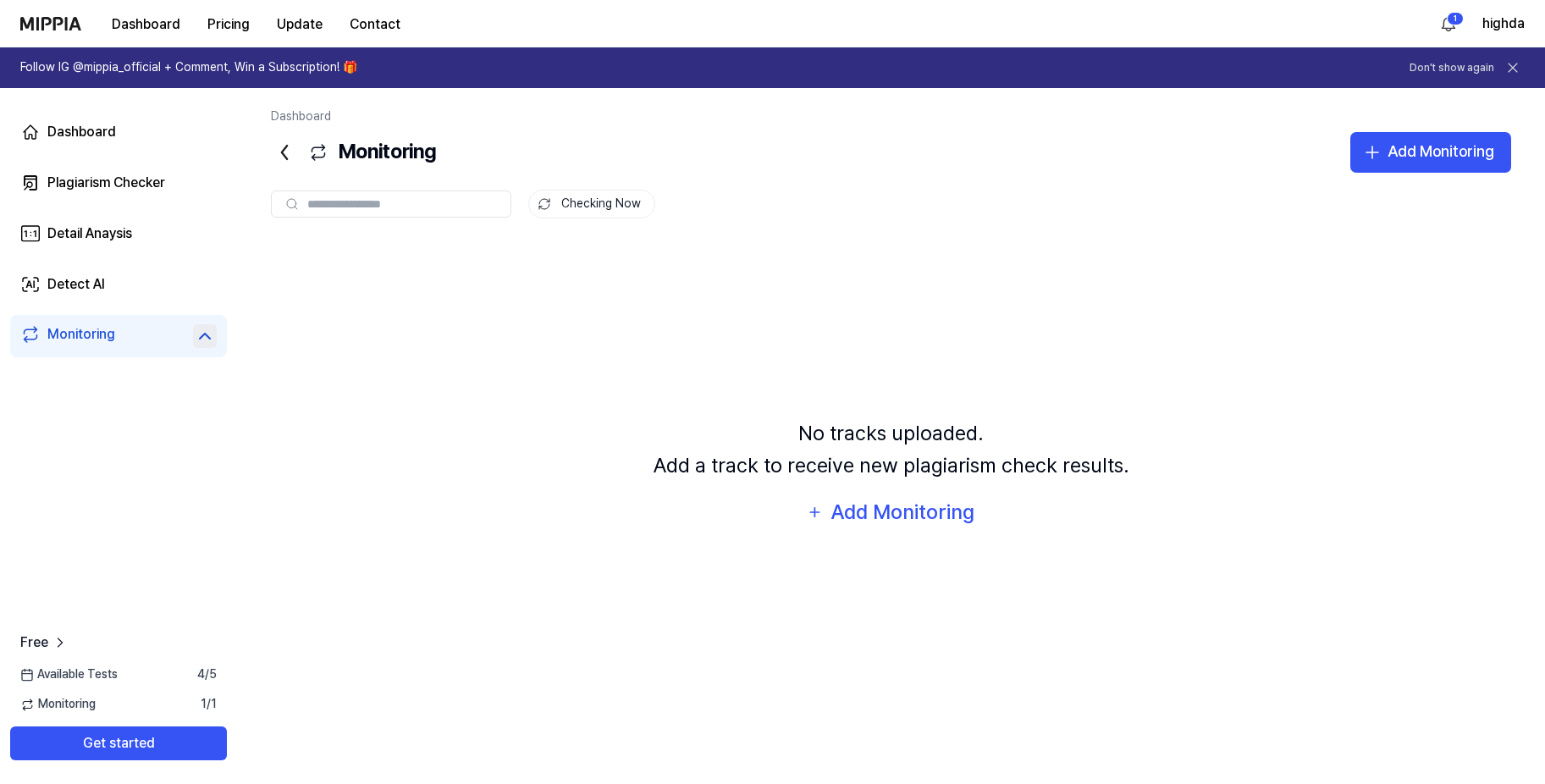
click at [429, 452] on div "No tracks uploaded. Add a track to receive new plagiarism check results. Add Mo…" at bounding box center [891, 473] width 1241 height 466
